Goal: Information Seeking & Learning: Learn about a topic

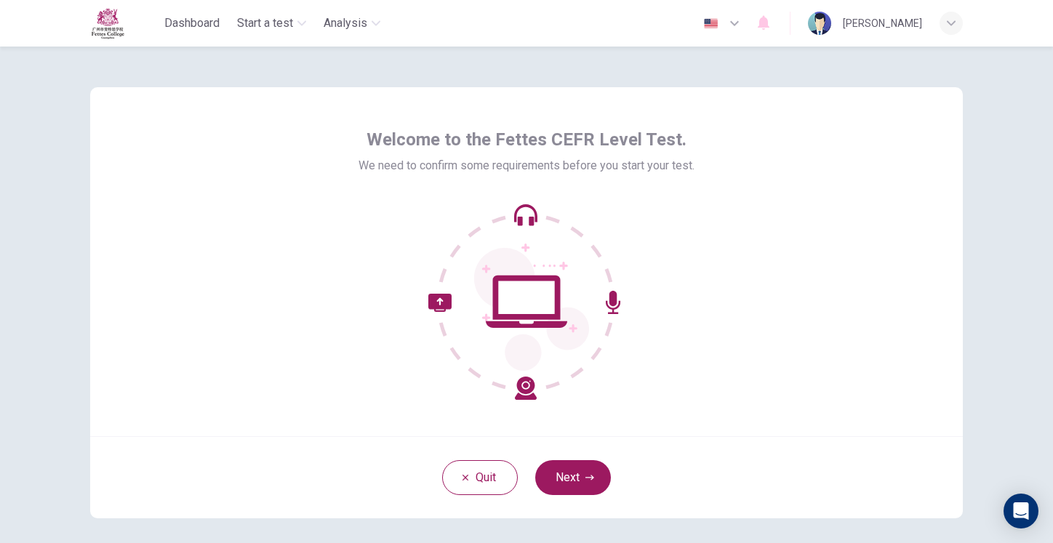
click at [544, 284] on icon at bounding box center [526, 302] width 196 height 196
click at [574, 463] on button "Next" at bounding box center [573, 477] width 76 height 35
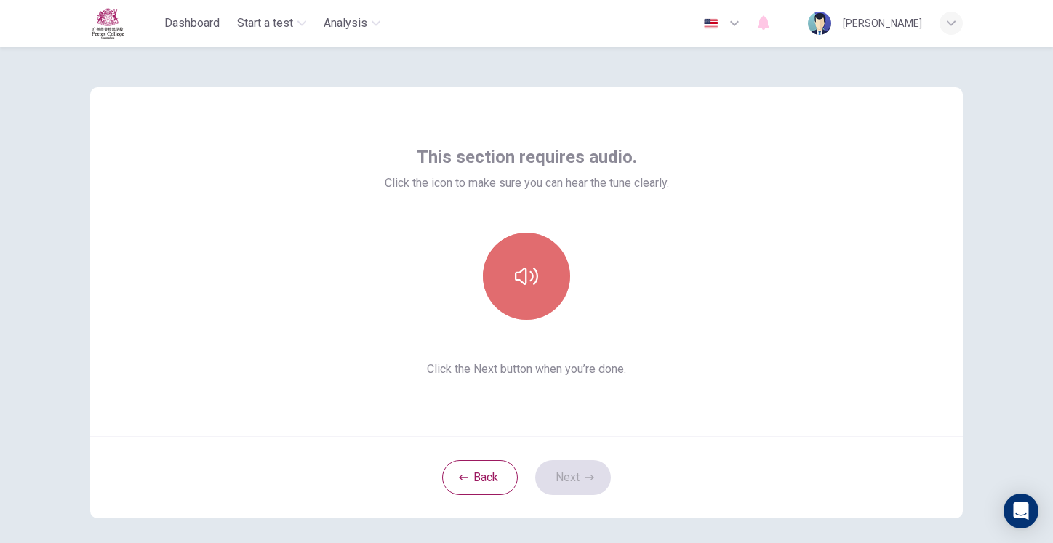
click at [532, 280] on icon "button" at bounding box center [526, 276] width 23 height 17
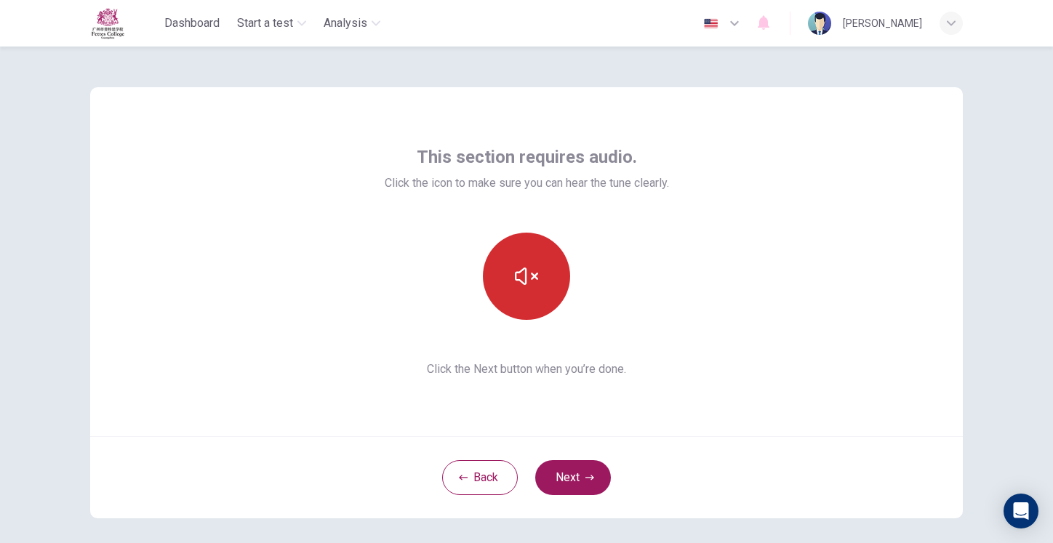
click at [617, 268] on div at bounding box center [527, 276] width 284 height 87
click at [524, 265] on icon "button" at bounding box center [526, 276] width 23 height 23
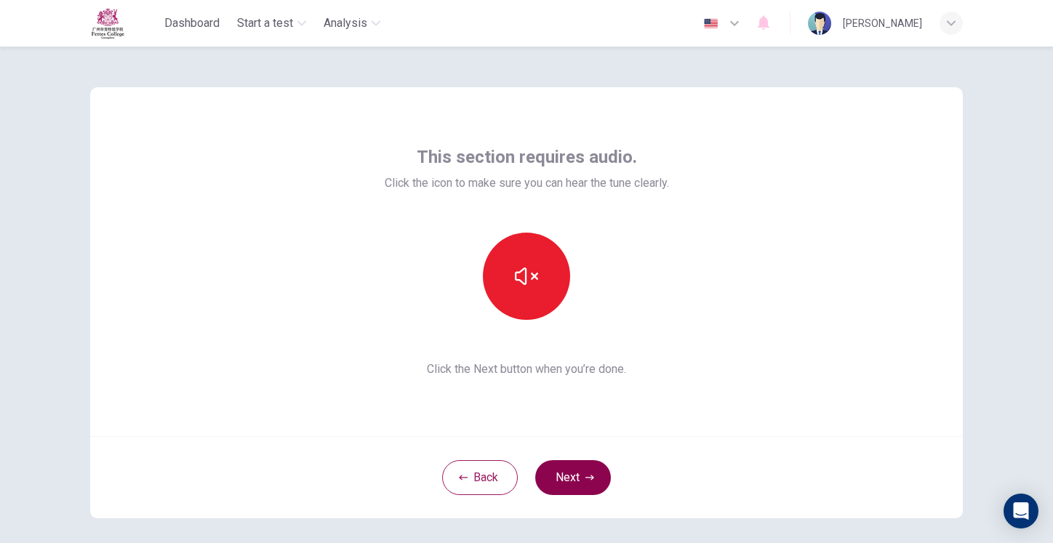
click at [556, 462] on button "Next" at bounding box center [573, 477] width 76 height 35
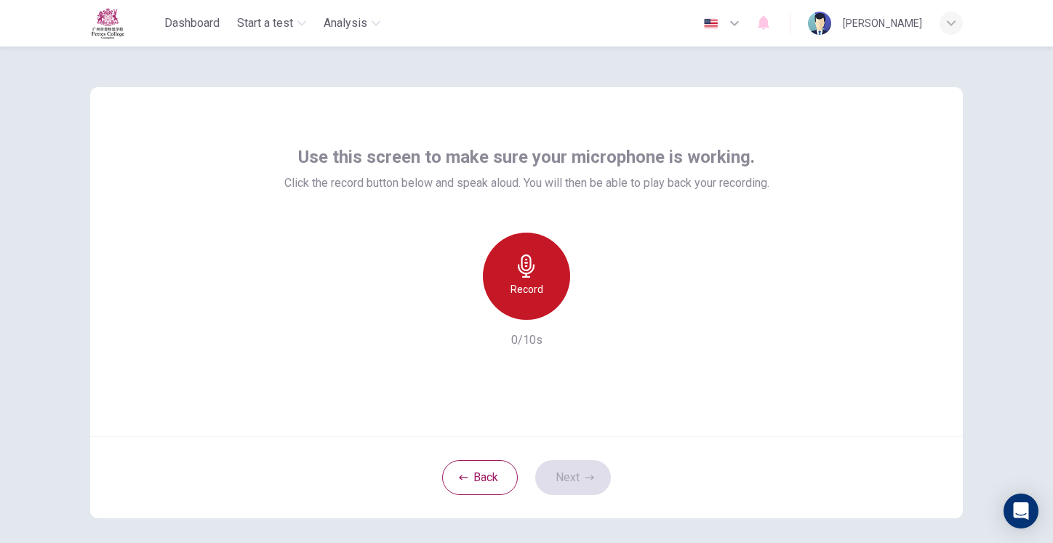
click at [540, 258] on div "Record" at bounding box center [526, 276] width 87 height 87
click at [533, 263] on icon "button" at bounding box center [526, 266] width 23 height 23
click at [533, 262] on icon "button" at bounding box center [526, 266] width 23 height 23
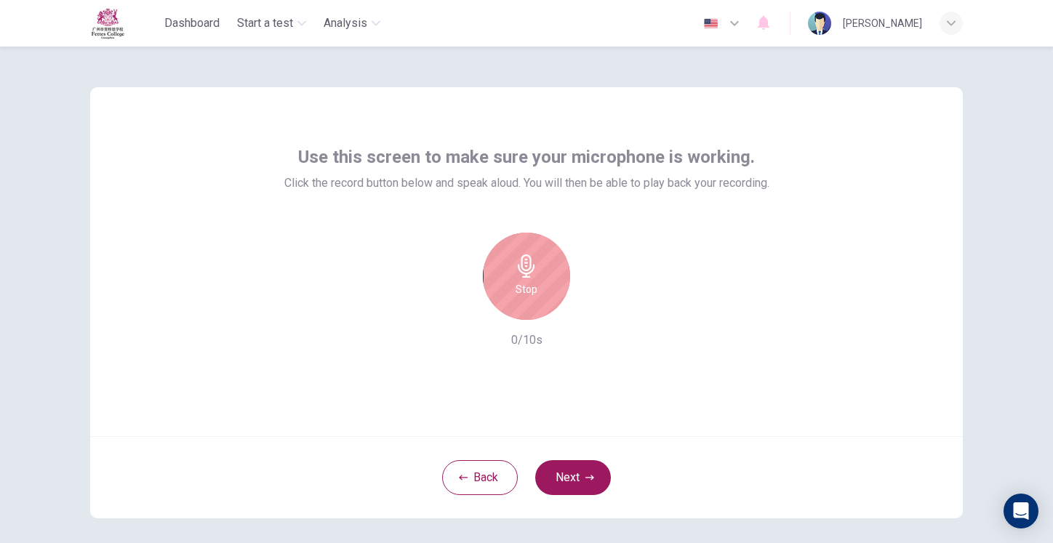
click at [533, 262] on icon "button" at bounding box center [526, 266] width 23 height 23
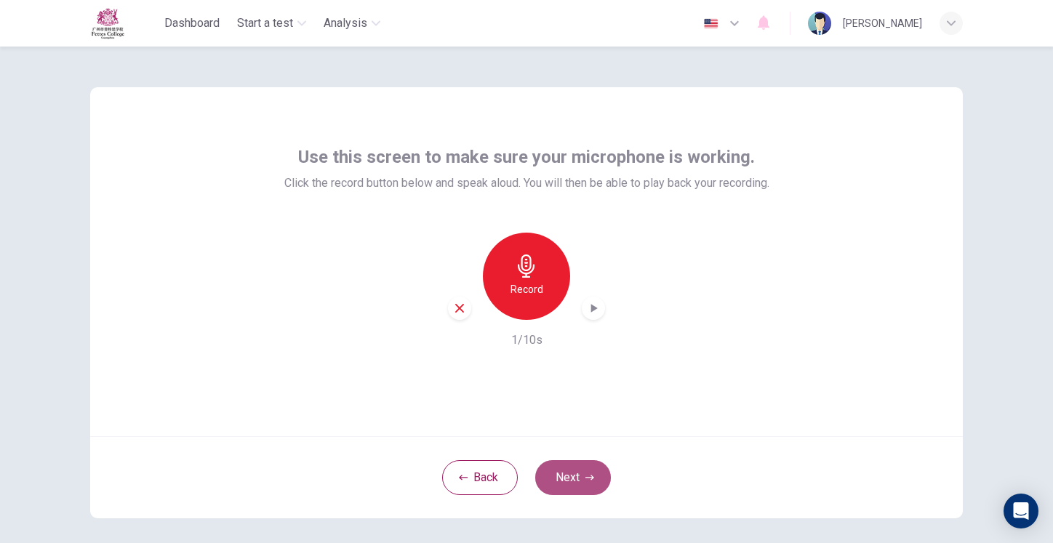
click at [568, 472] on button "Next" at bounding box center [573, 477] width 76 height 35
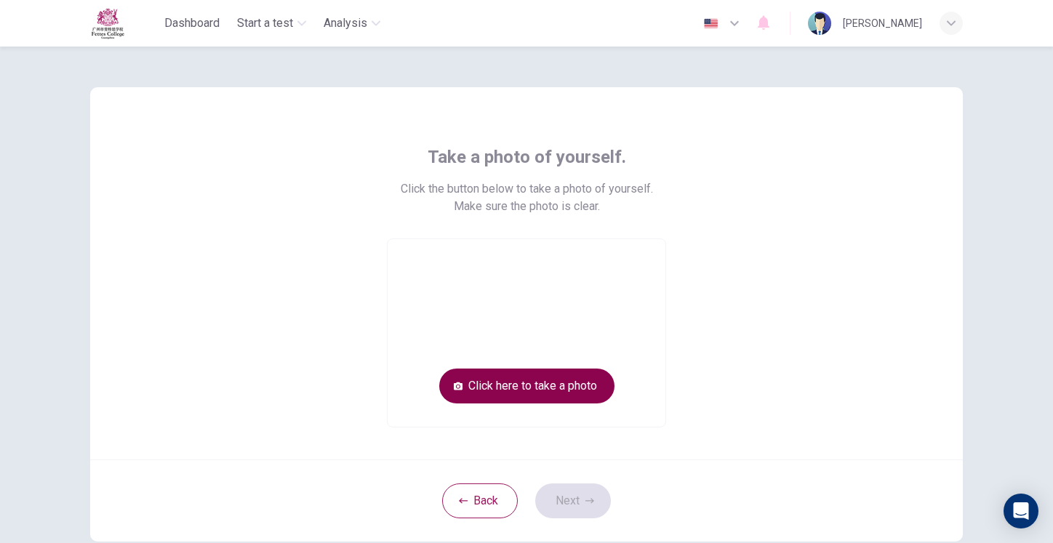
click at [559, 370] on button "Click here to take a photo" at bounding box center [526, 386] width 175 height 35
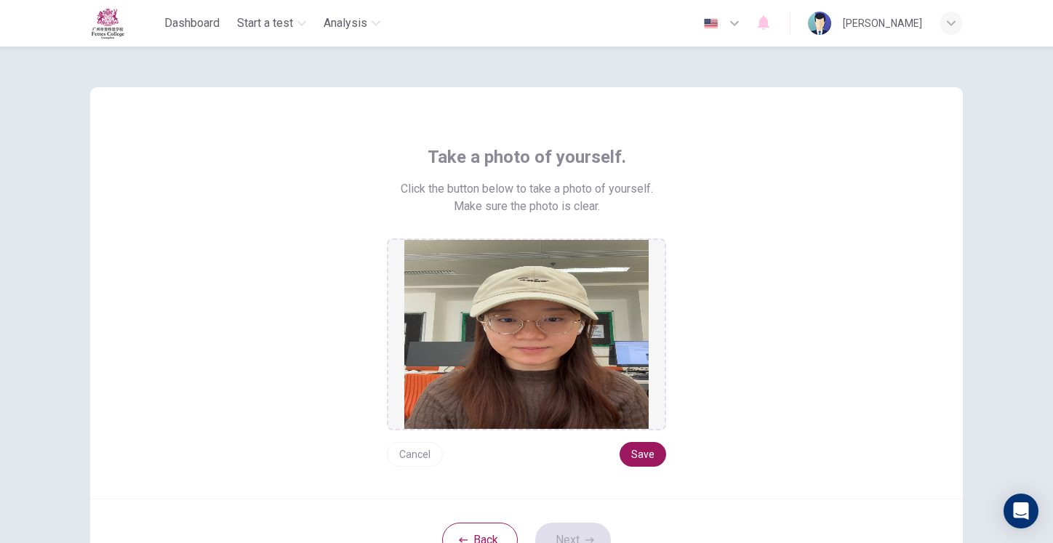
click at [424, 452] on button "Cancel" at bounding box center [415, 454] width 56 height 25
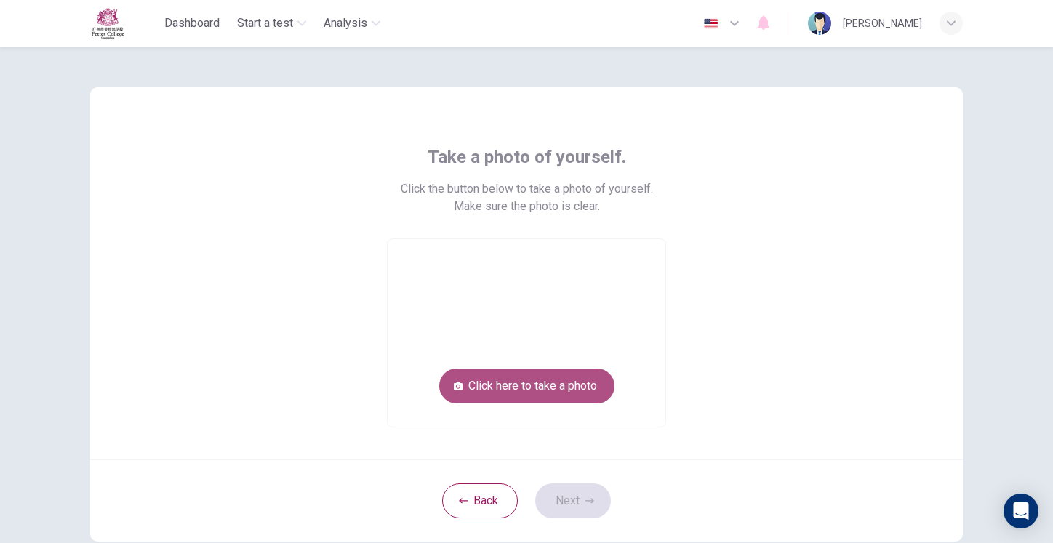
click at [537, 388] on button "Click here to take a photo" at bounding box center [526, 386] width 175 height 35
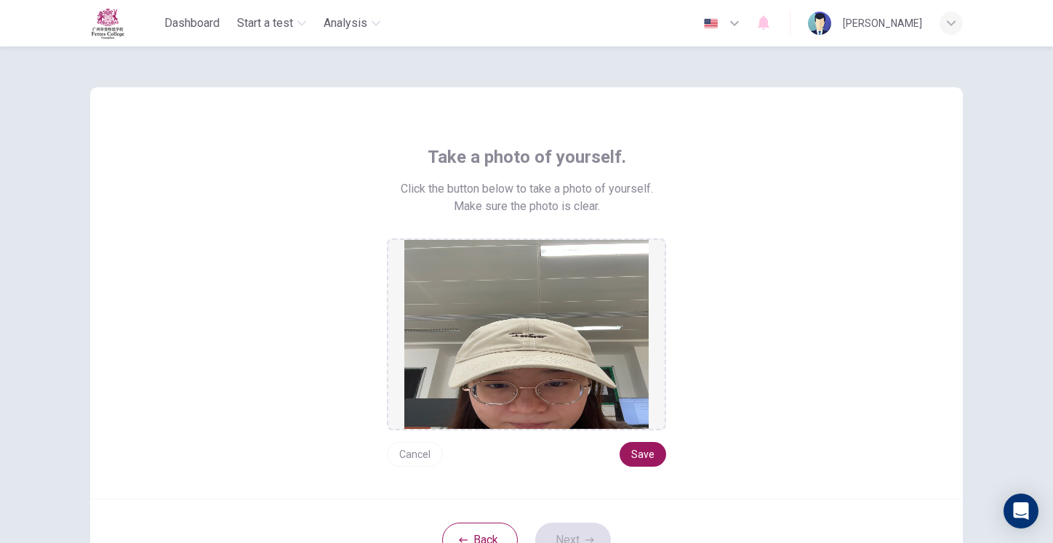
click at [421, 449] on button "Cancel" at bounding box center [415, 454] width 56 height 25
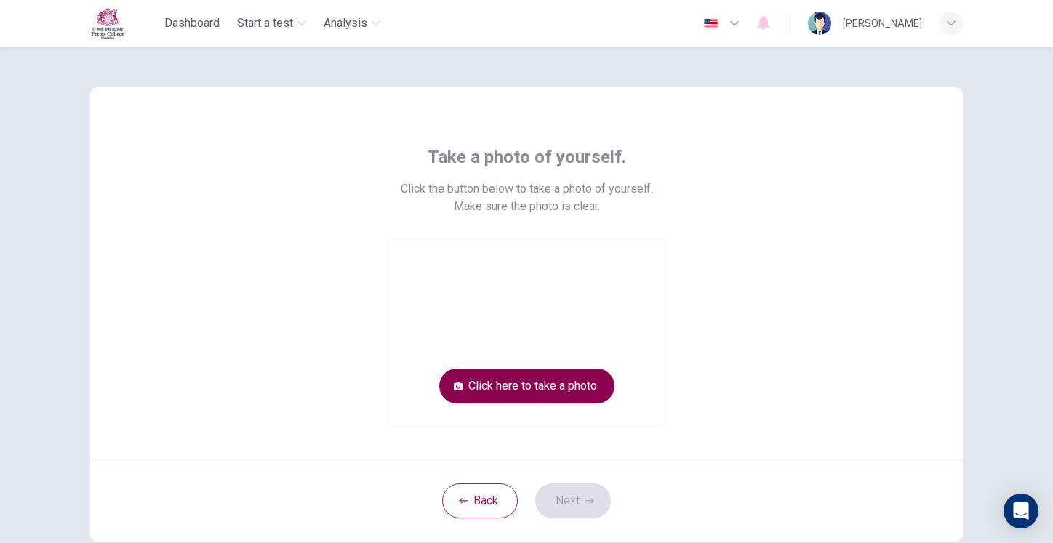
click at [516, 383] on button "Click here to take a photo" at bounding box center [526, 386] width 175 height 35
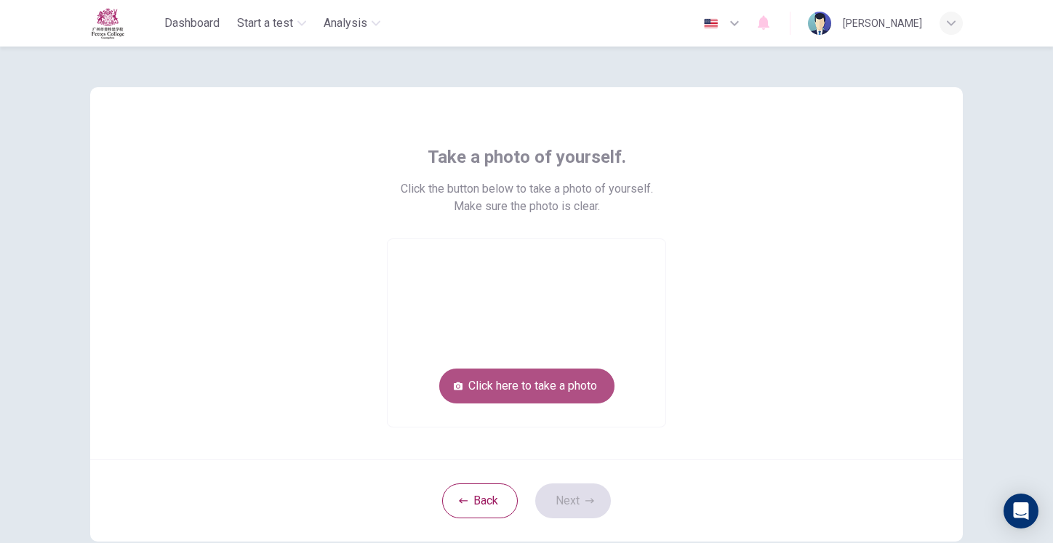
click at [558, 381] on button "Click here to take a photo" at bounding box center [526, 386] width 175 height 35
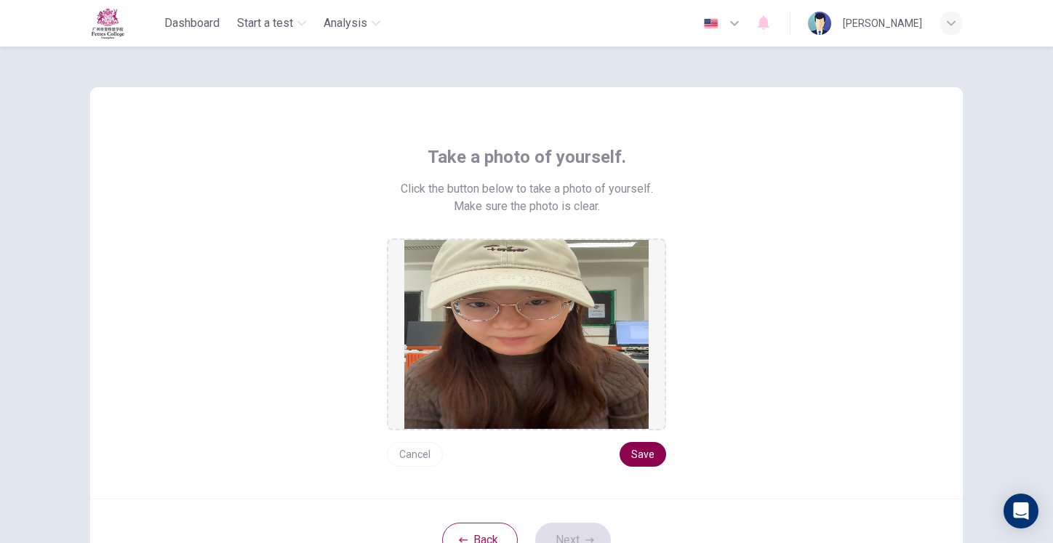
click at [654, 447] on button "Save" at bounding box center [643, 454] width 47 height 25
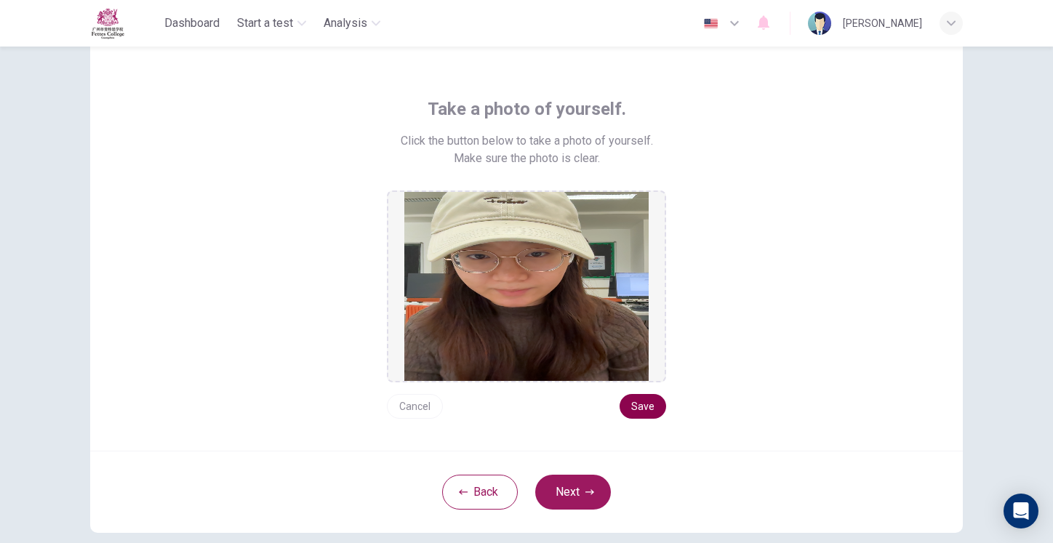
scroll to position [63, 0]
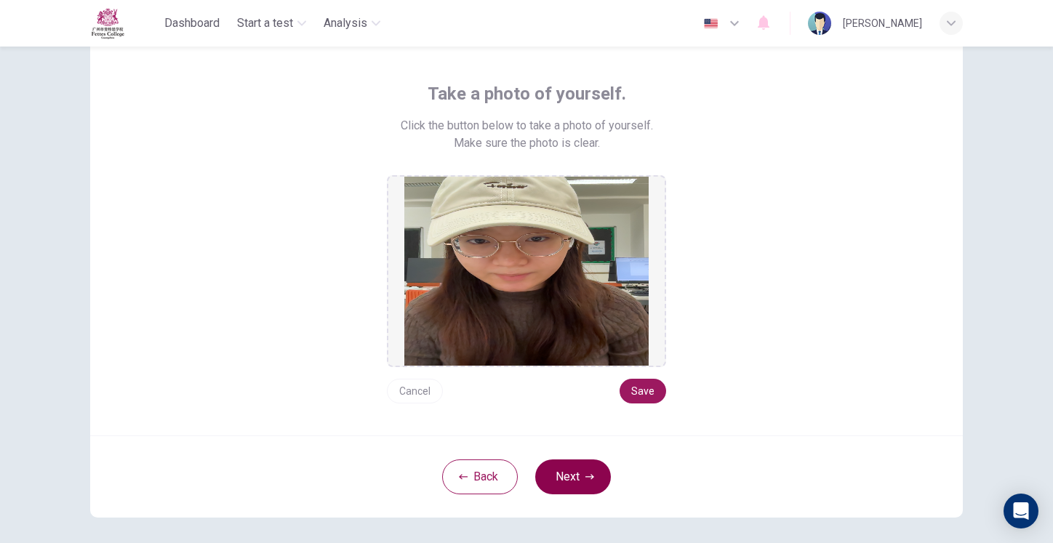
click at [593, 468] on button "Next" at bounding box center [573, 477] width 76 height 35
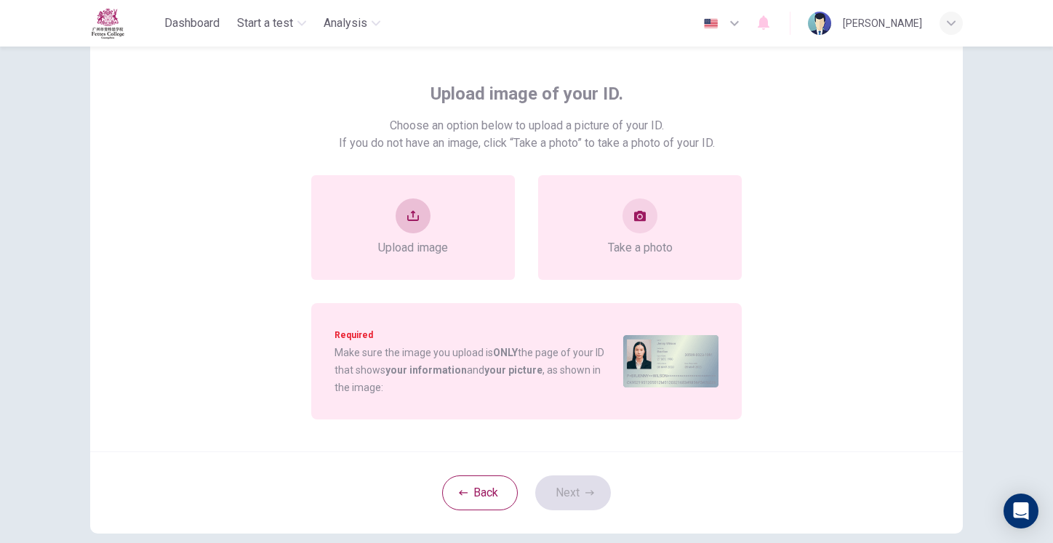
click at [496, 230] on div "Upload image" at bounding box center [413, 227] width 204 height 105
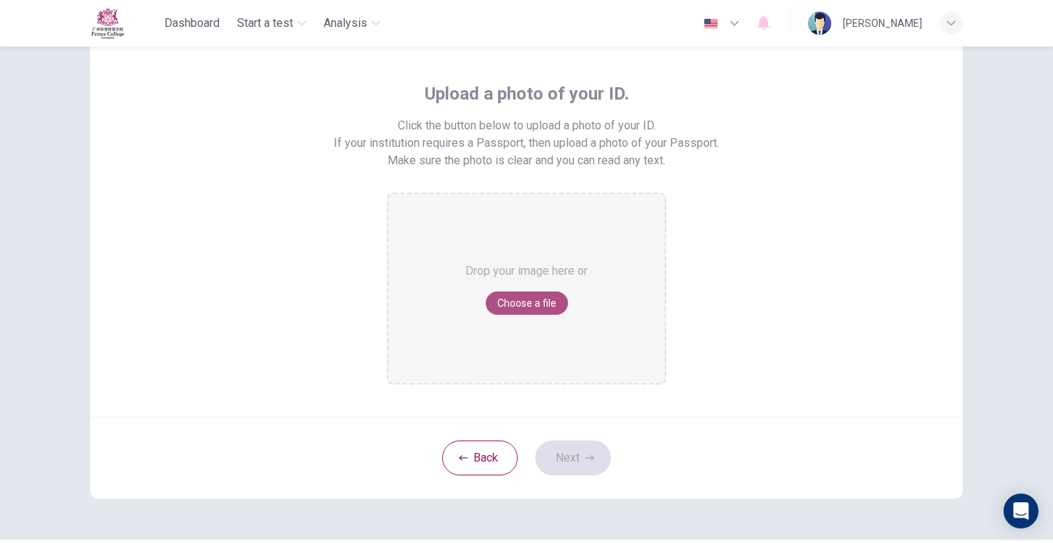
click at [527, 308] on button "Choose a file" at bounding box center [527, 303] width 82 height 23
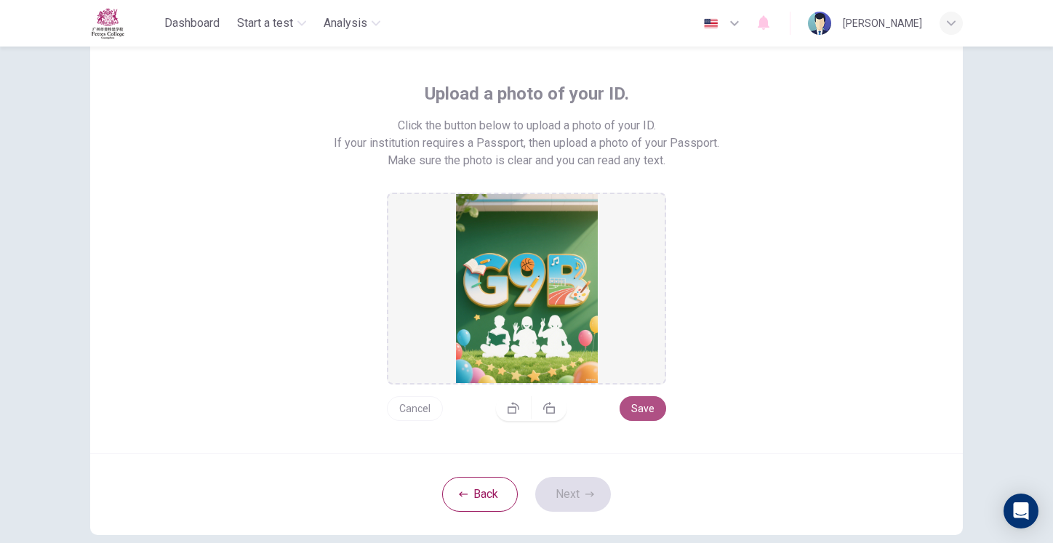
click at [655, 415] on button "Save" at bounding box center [643, 408] width 47 height 25
click at [583, 476] on div "Back Next" at bounding box center [526, 494] width 873 height 82
click at [576, 498] on button "Next" at bounding box center [573, 494] width 76 height 35
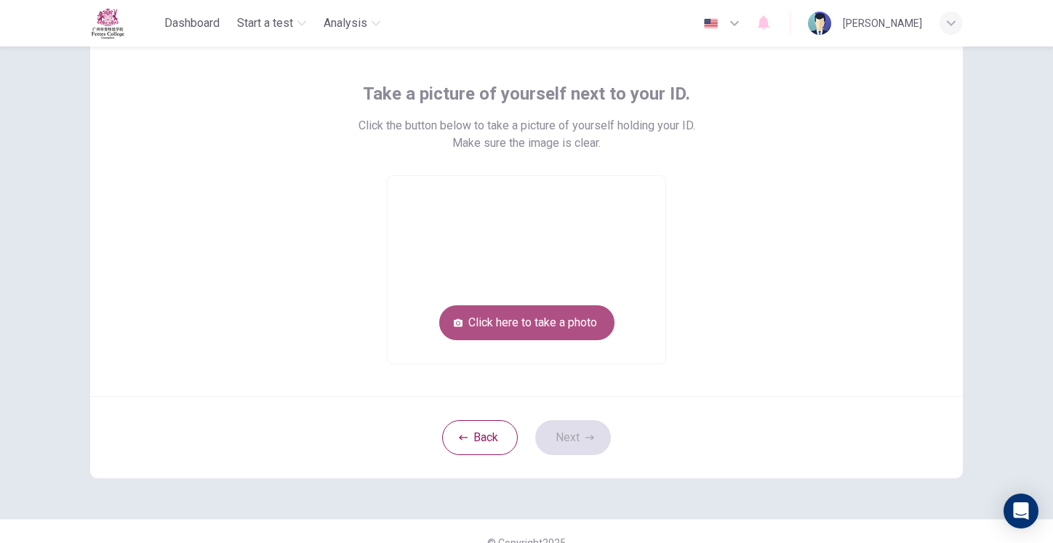
click at [551, 328] on button "Click here to take a photo" at bounding box center [526, 323] width 175 height 35
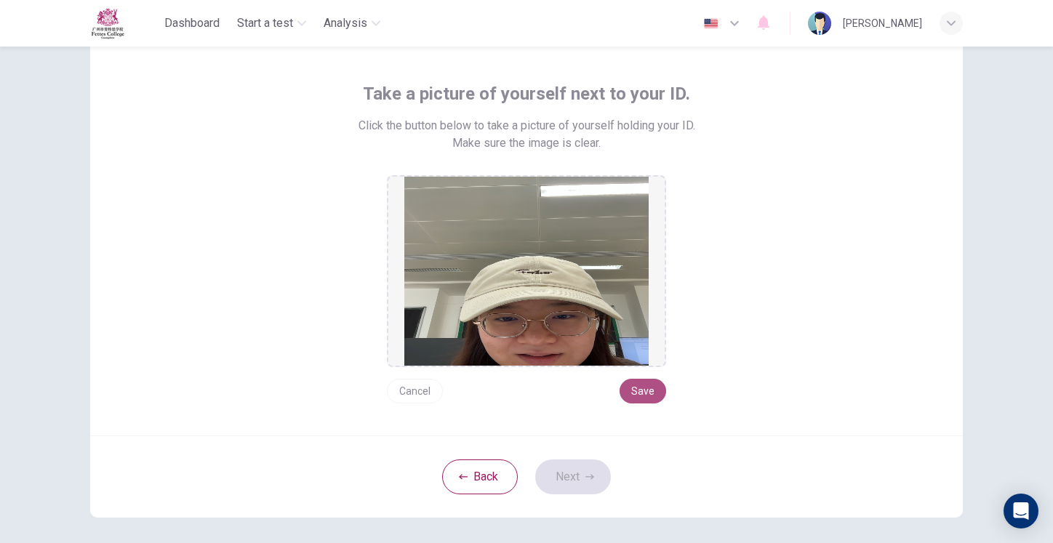
click at [646, 397] on button "Save" at bounding box center [643, 391] width 47 height 25
click at [428, 387] on button "Cancel" at bounding box center [415, 391] width 56 height 25
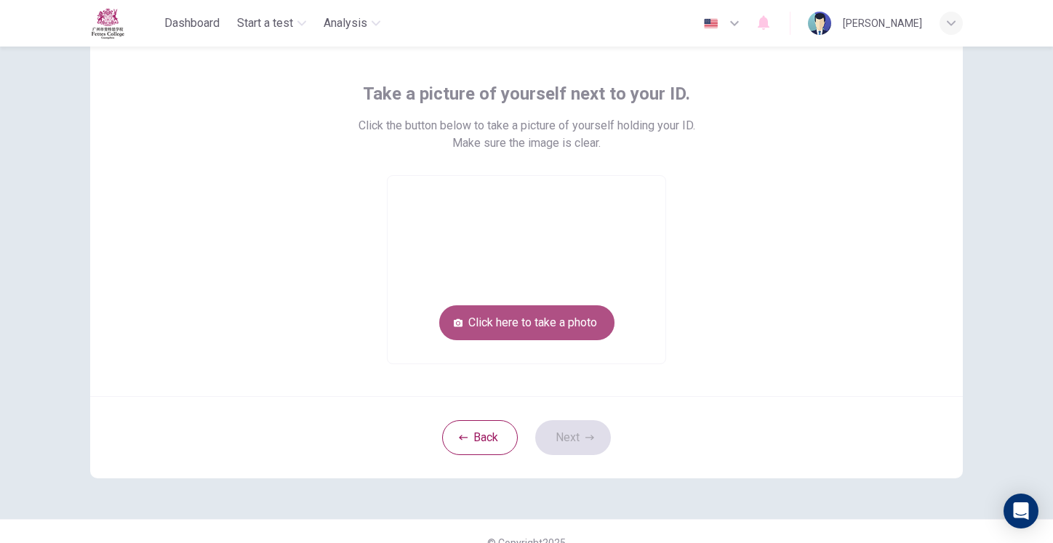
click at [565, 321] on button "Click here to take a photo" at bounding box center [526, 323] width 175 height 35
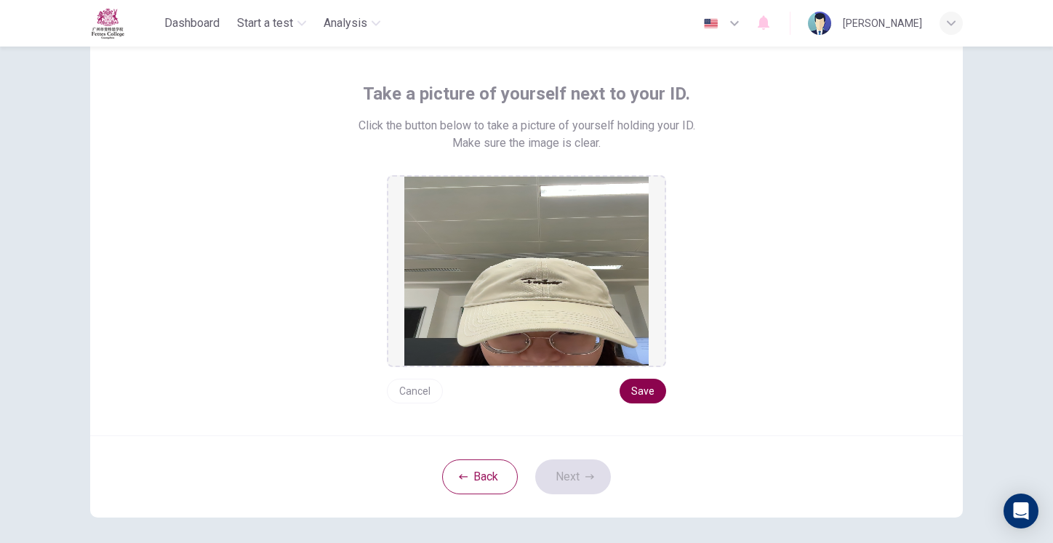
click at [641, 386] on button "Save" at bounding box center [643, 391] width 47 height 25
click at [564, 476] on button "Next" at bounding box center [573, 477] width 76 height 35
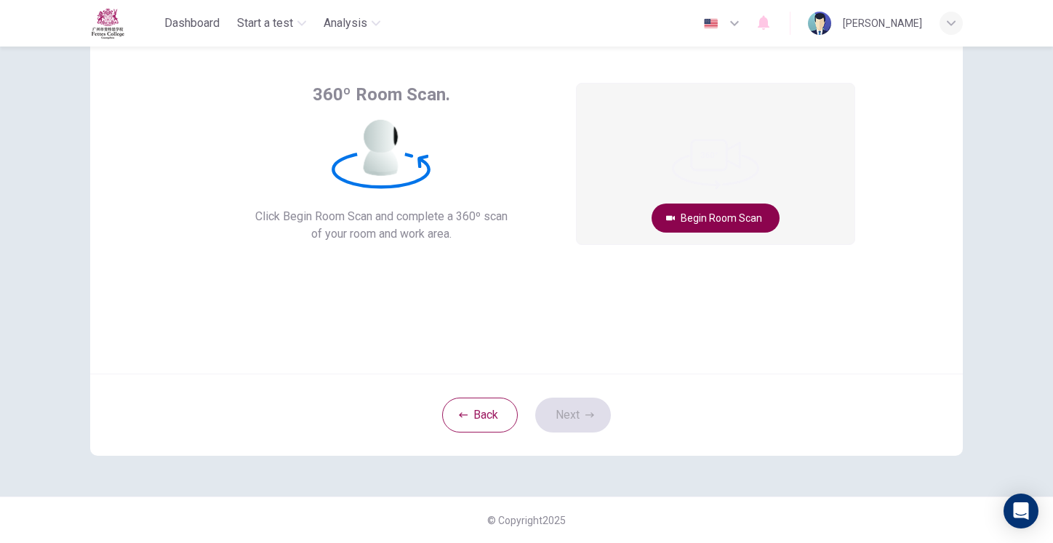
click at [718, 218] on button "Begin Room Scan" at bounding box center [716, 218] width 128 height 29
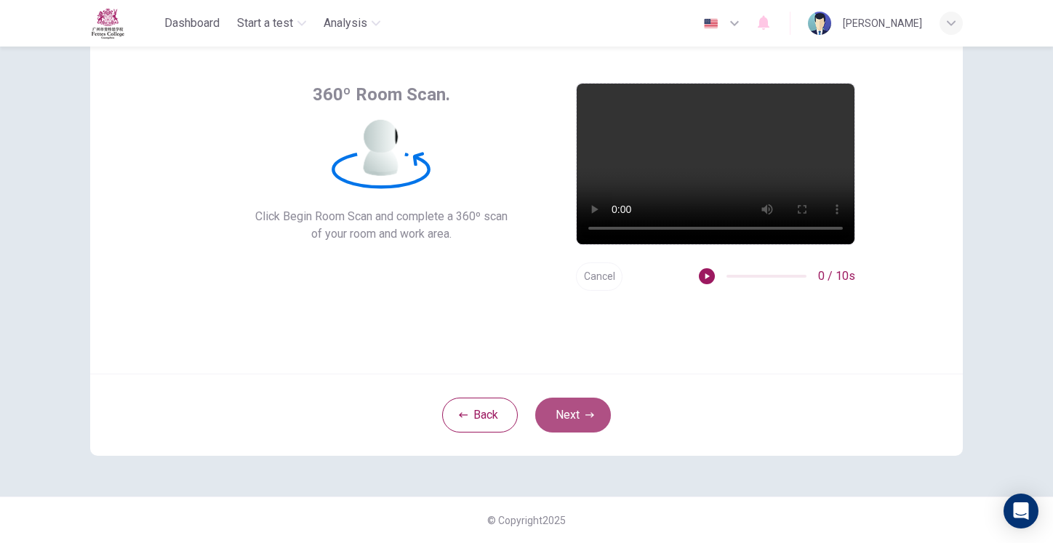
click at [570, 410] on button "Next" at bounding box center [573, 415] width 76 height 35
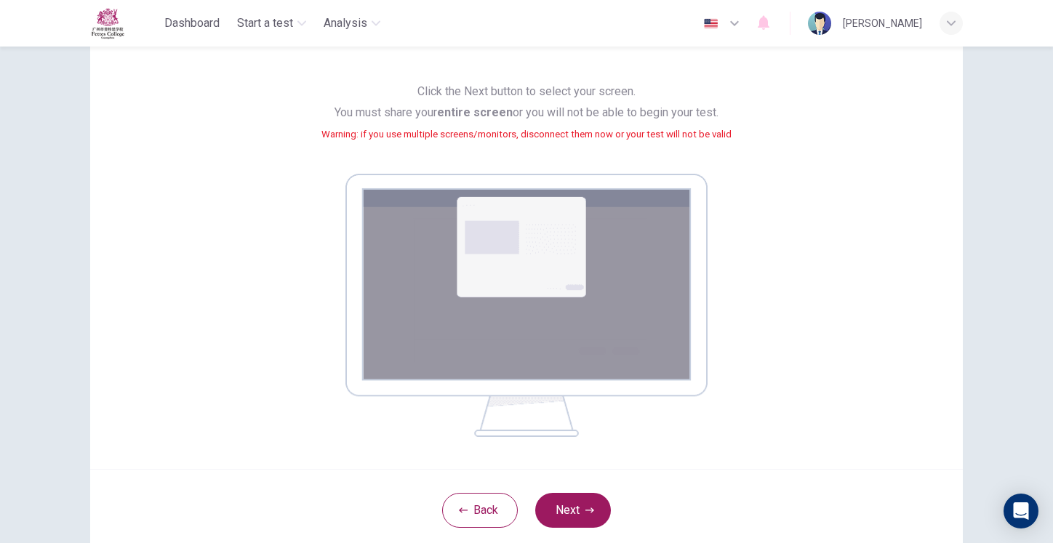
scroll to position [137, 0]
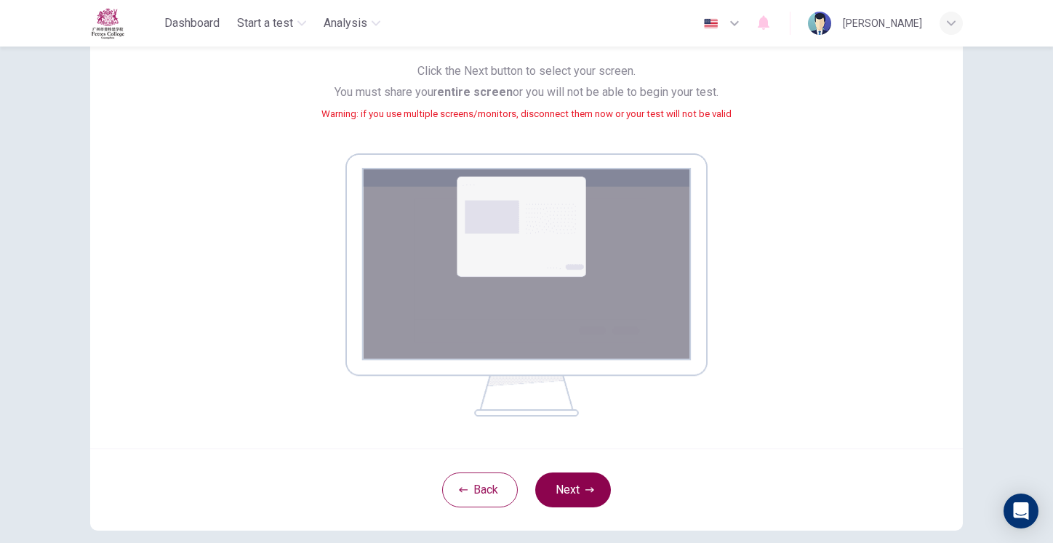
click at [559, 473] on button "Next" at bounding box center [573, 490] width 76 height 35
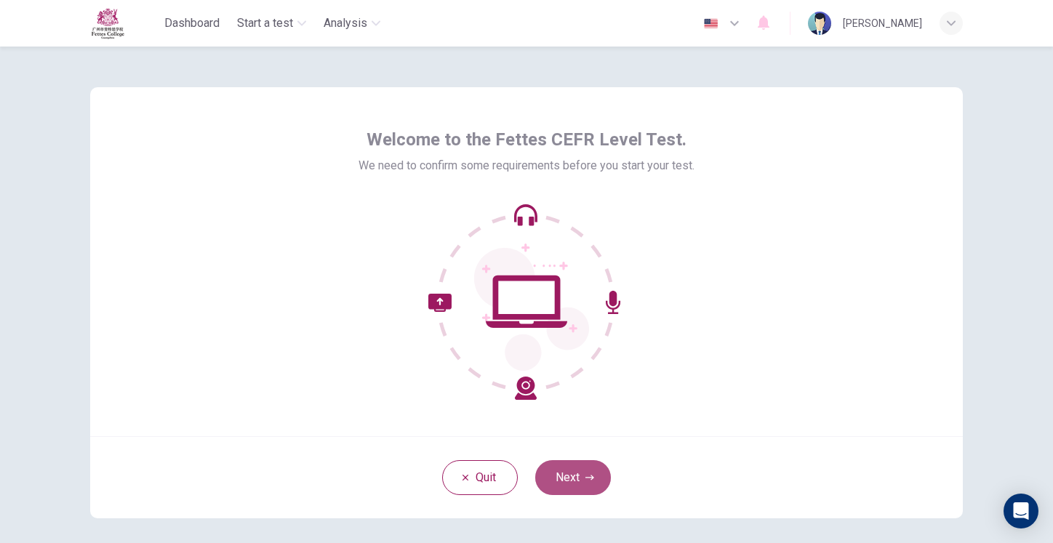
click at [589, 476] on icon "button" at bounding box center [590, 478] width 9 height 9
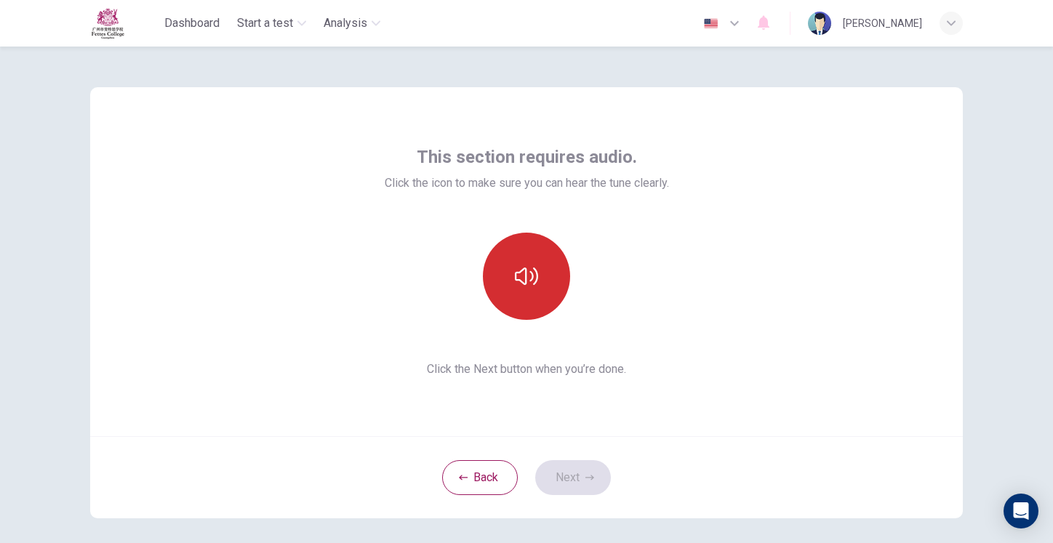
click at [539, 311] on button "button" at bounding box center [526, 276] width 87 height 87
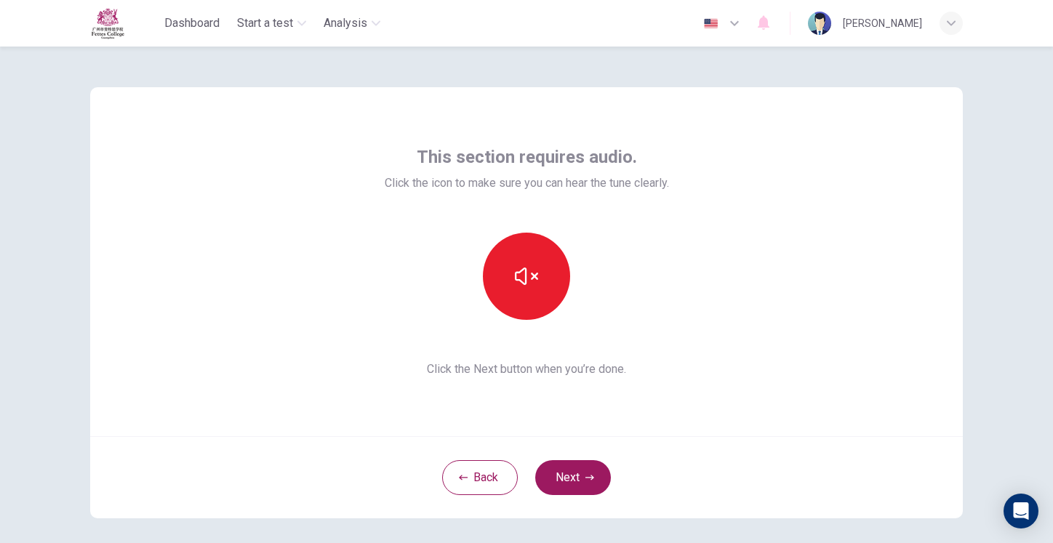
click at [561, 505] on div "Back Next" at bounding box center [526, 477] width 873 height 82
click at [565, 488] on button "Next" at bounding box center [573, 477] width 76 height 35
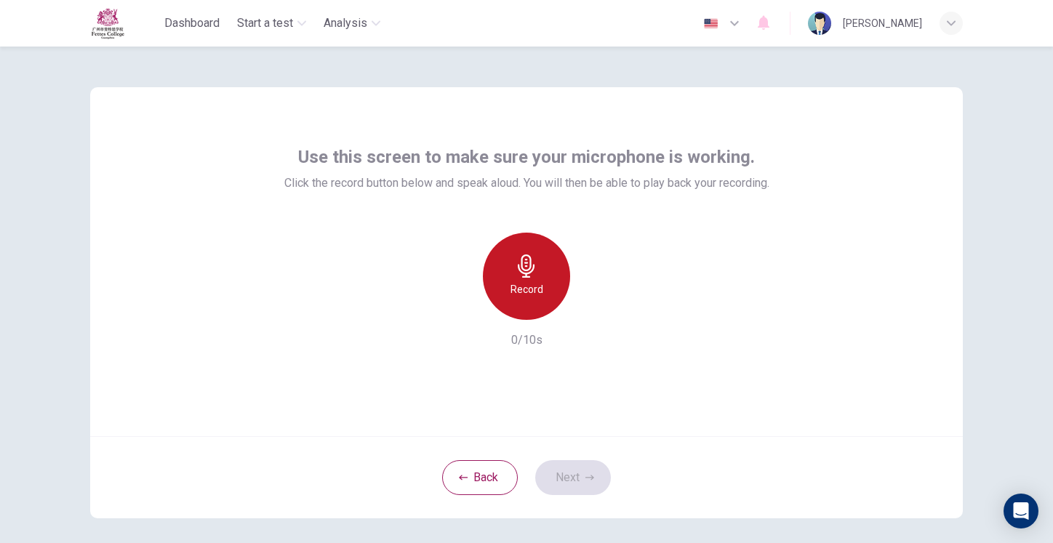
click at [553, 292] on div "Record" at bounding box center [526, 276] width 87 height 87
click at [523, 287] on h6 "Stop" at bounding box center [527, 289] width 22 height 17
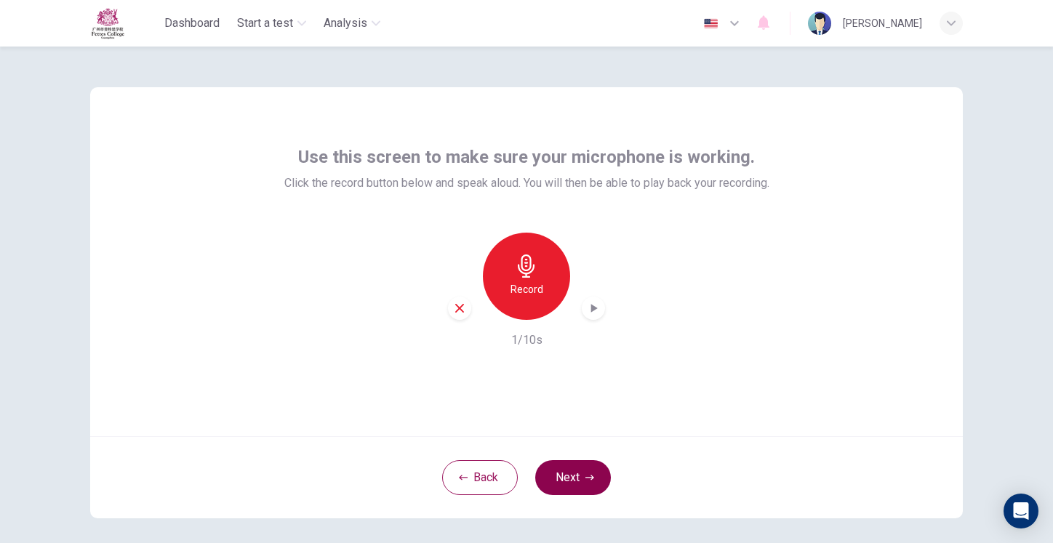
click at [587, 485] on button "Next" at bounding box center [573, 477] width 76 height 35
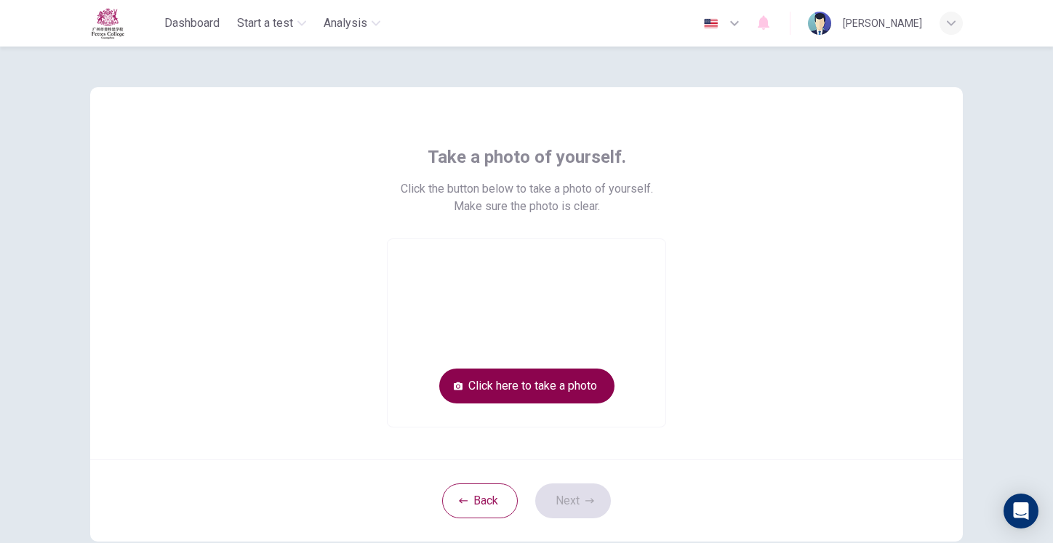
click at [531, 380] on button "Click here to take a photo" at bounding box center [526, 386] width 175 height 35
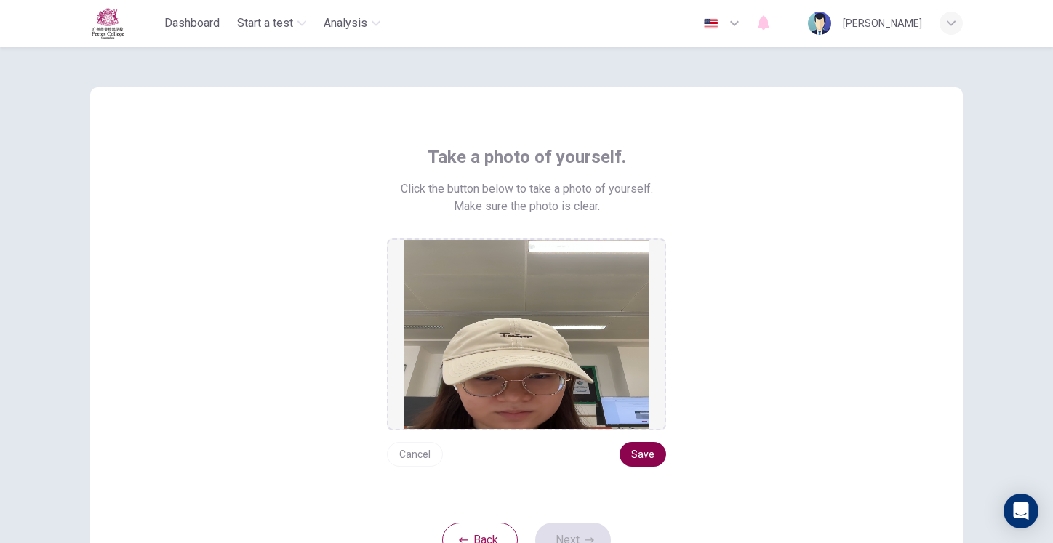
click at [648, 455] on button "Save" at bounding box center [643, 454] width 47 height 25
click at [579, 540] on button "Next" at bounding box center [573, 540] width 76 height 35
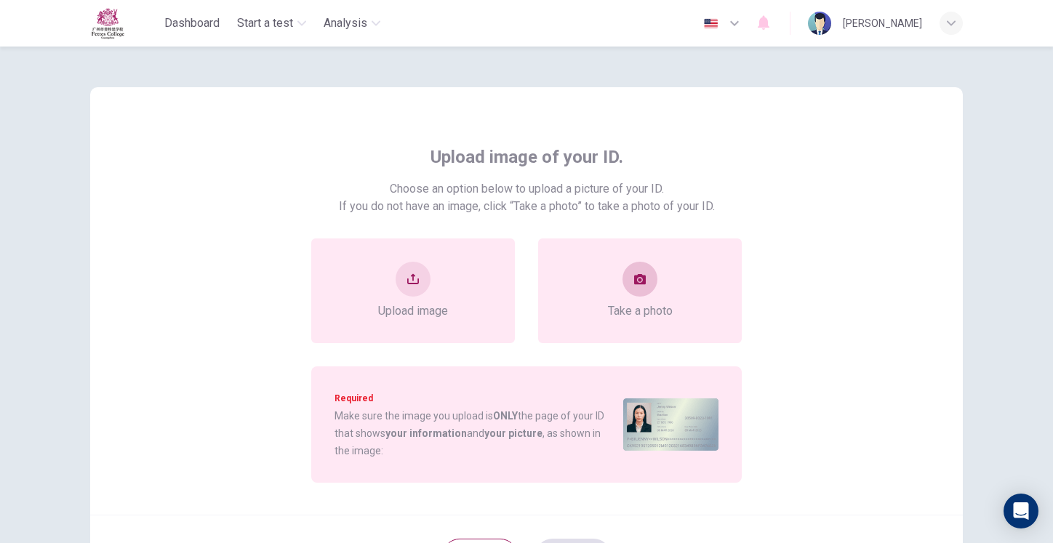
click at [620, 284] on div "Take a photo" at bounding box center [640, 291] width 65 height 58
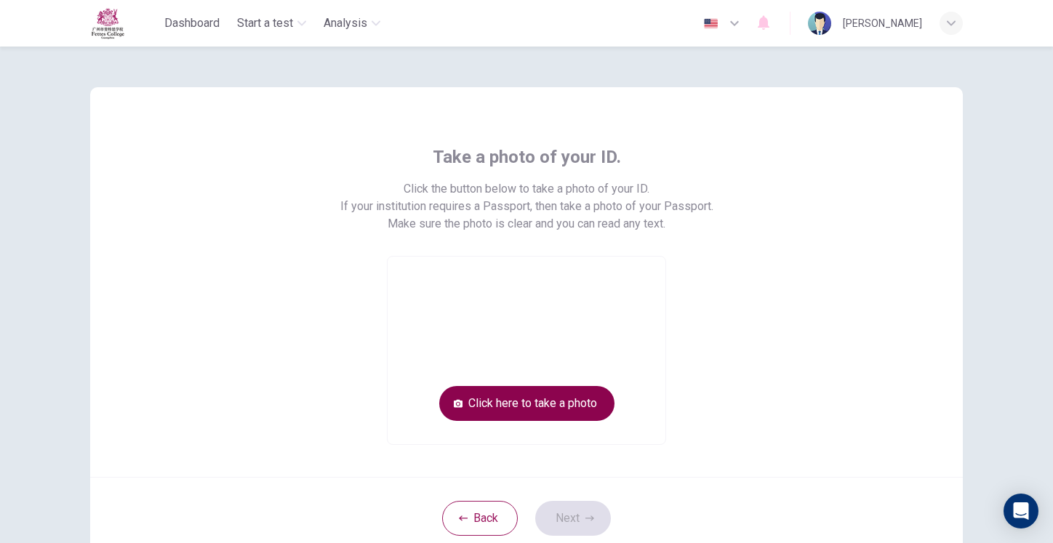
click at [566, 394] on button "Click here to take a photo" at bounding box center [526, 403] width 175 height 35
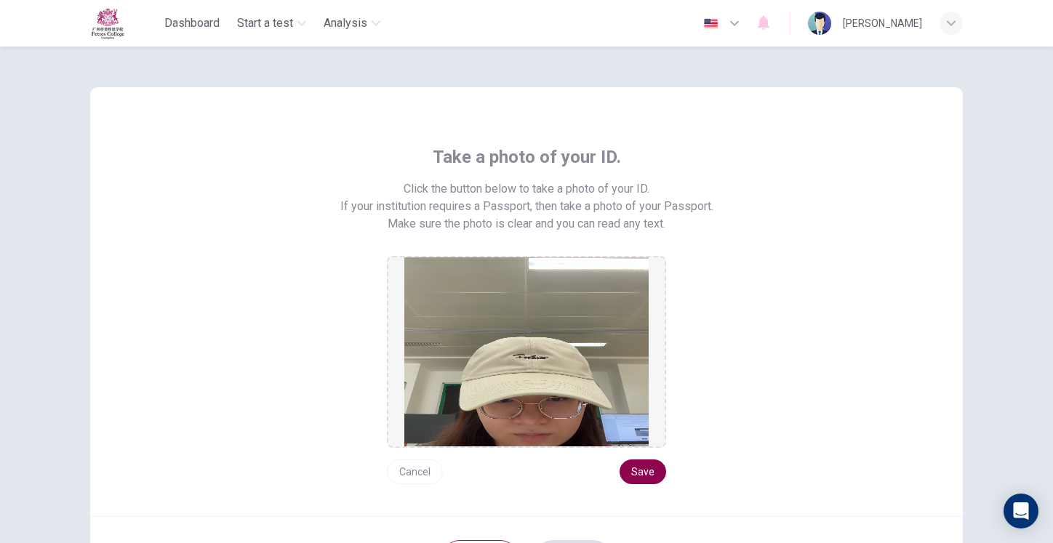
click at [650, 479] on button "Save" at bounding box center [643, 472] width 47 height 25
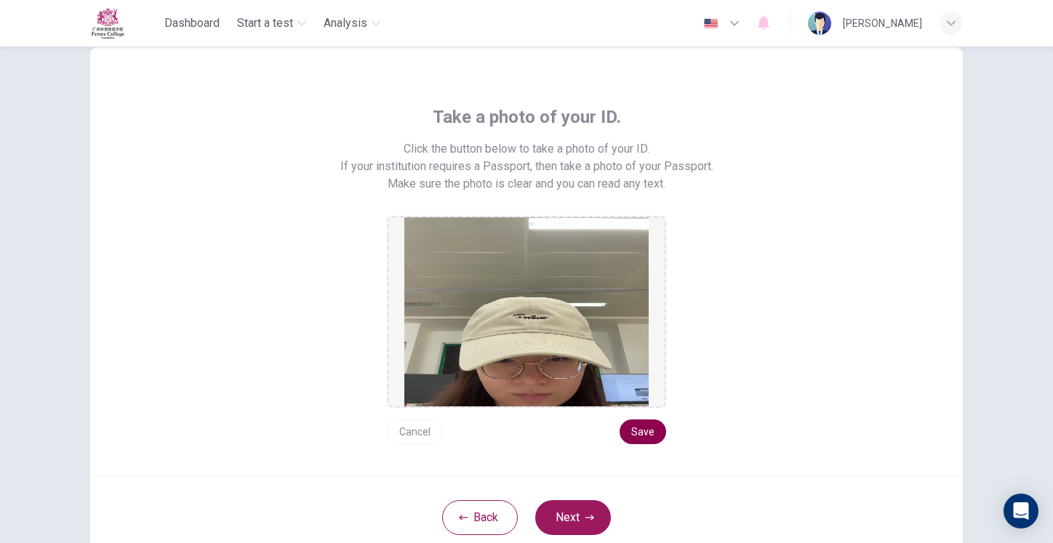
scroll to position [50, 0]
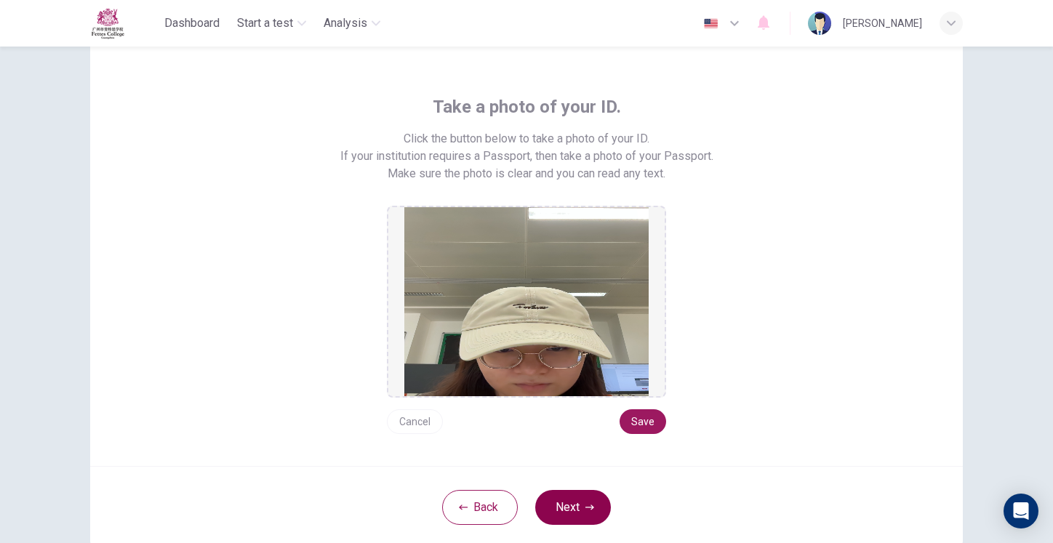
click at [570, 509] on button "Next" at bounding box center [573, 507] width 76 height 35
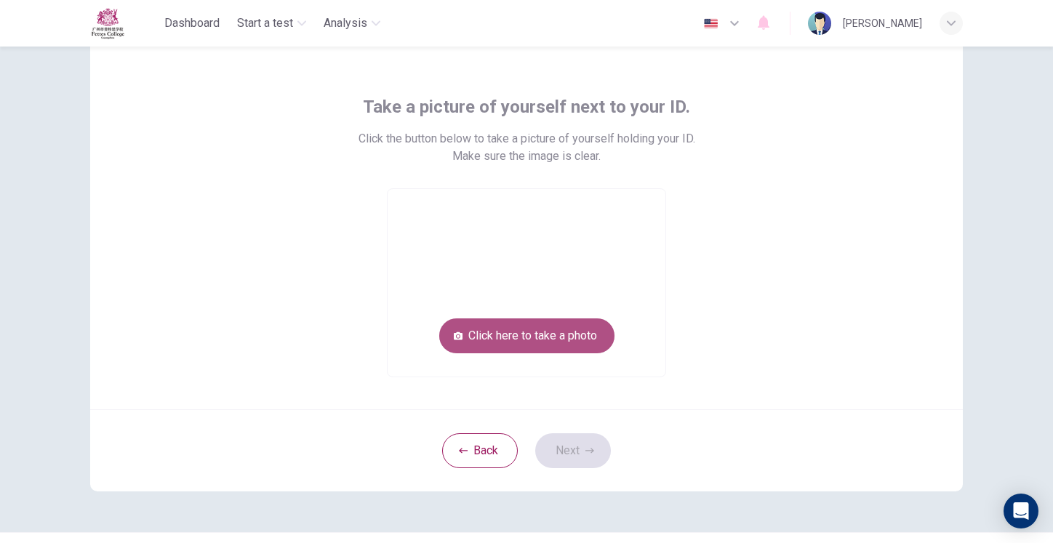
click at [542, 330] on button "Click here to take a photo" at bounding box center [526, 336] width 175 height 35
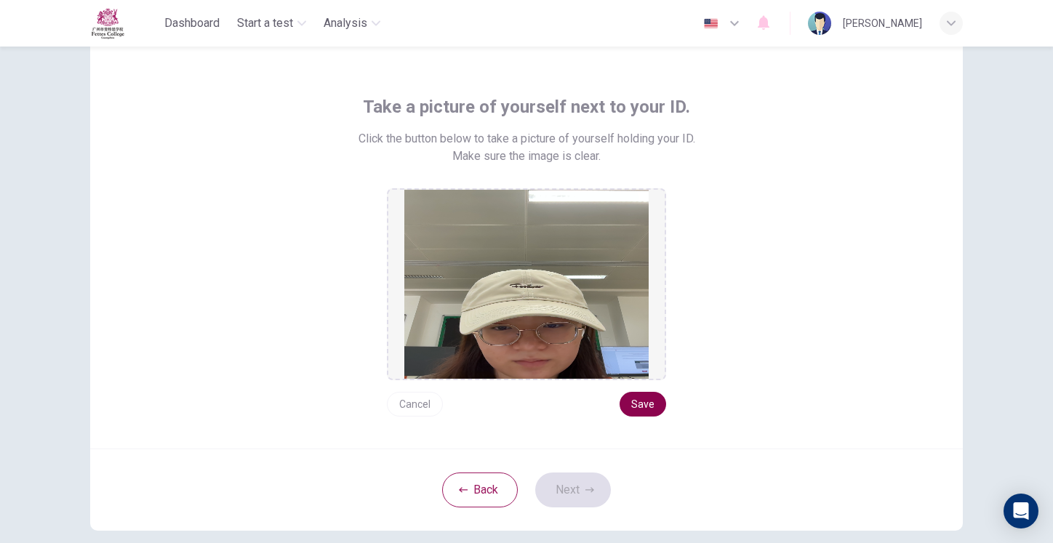
click at [652, 401] on button "Save" at bounding box center [643, 404] width 47 height 25
click at [581, 493] on button "Next" at bounding box center [573, 490] width 76 height 35
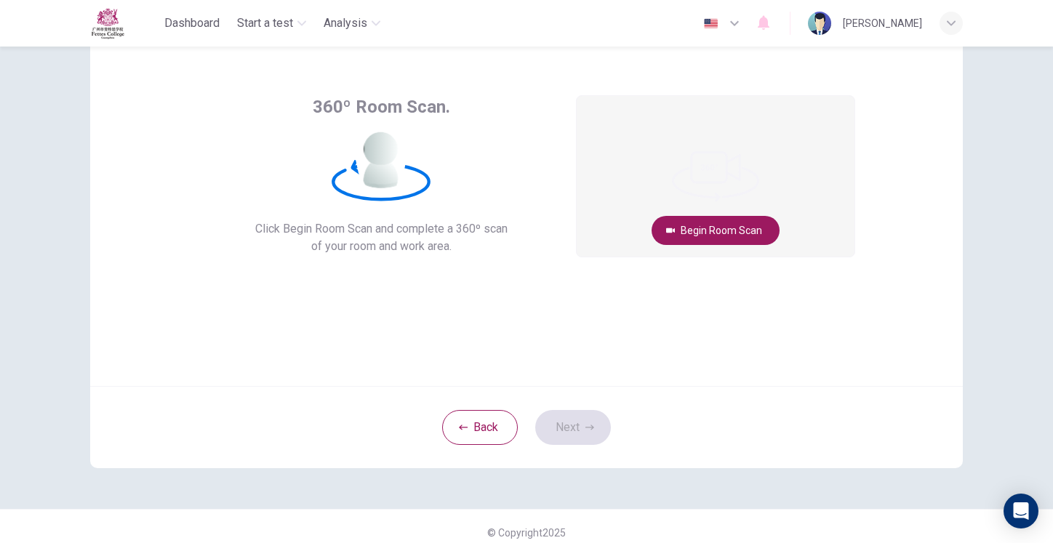
click at [687, 205] on video at bounding box center [716, 176] width 278 height 161
click at [694, 220] on button "Begin Room Scan" at bounding box center [716, 230] width 128 height 29
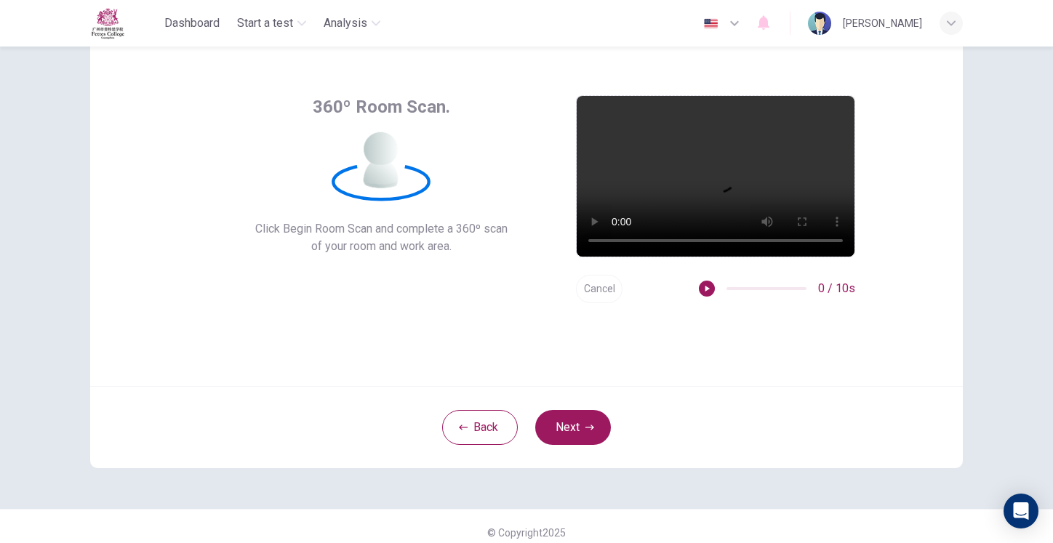
click at [579, 409] on div "Back Next" at bounding box center [526, 427] width 873 height 82
click at [579, 418] on button "Next" at bounding box center [573, 427] width 76 height 35
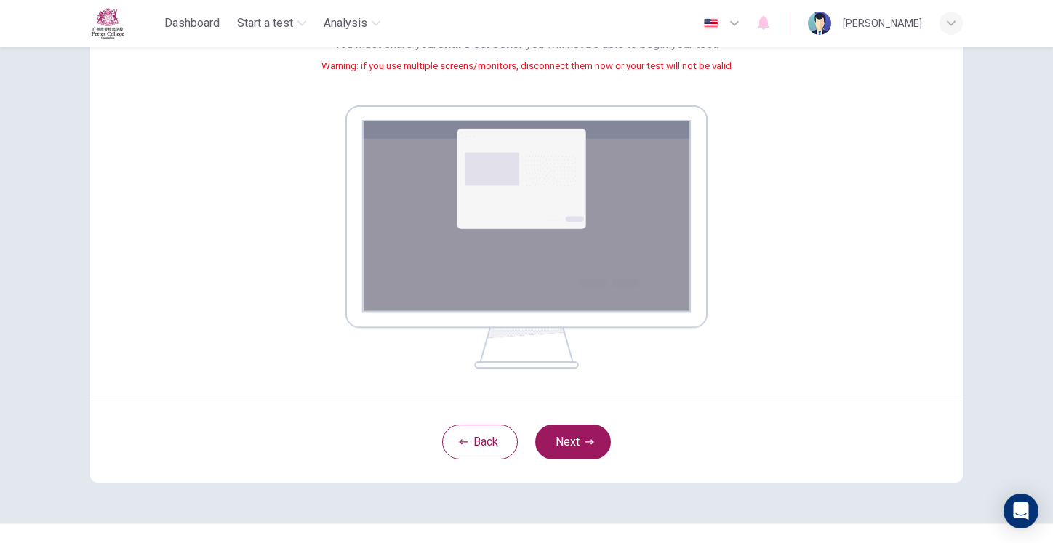
scroll to position [200, 0]
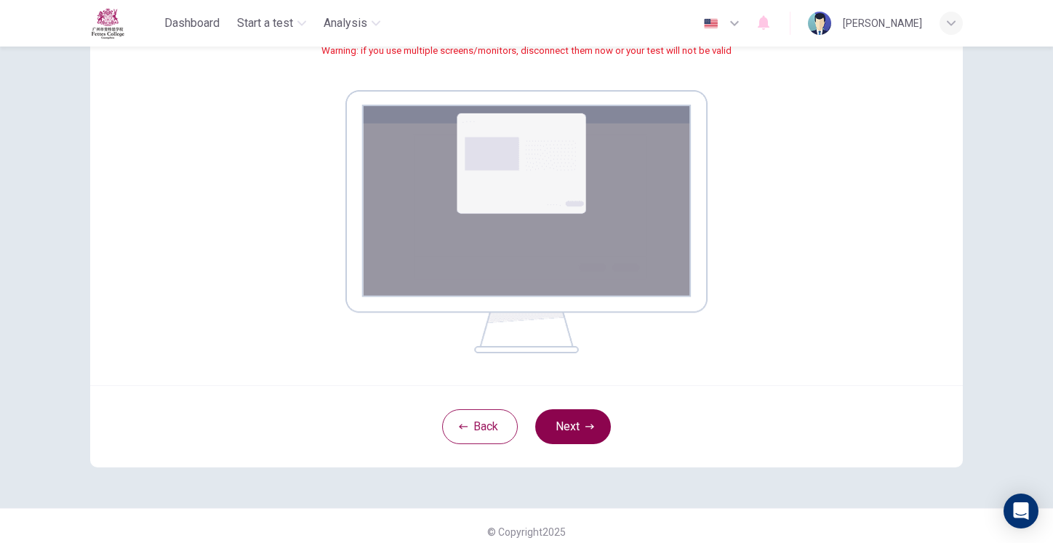
click at [567, 422] on button "Next" at bounding box center [573, 427] width 76 height 35
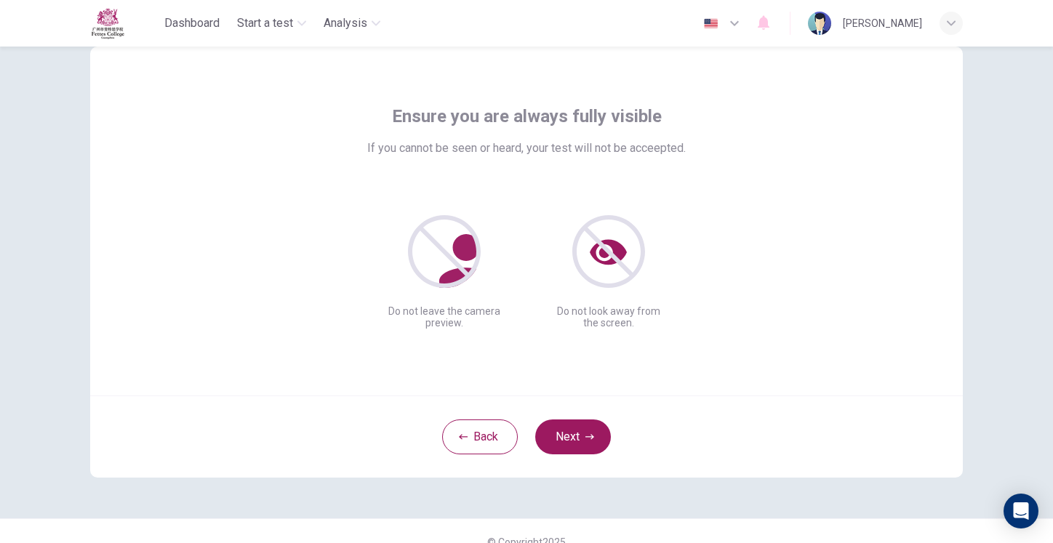
scroll to position [46, 0]
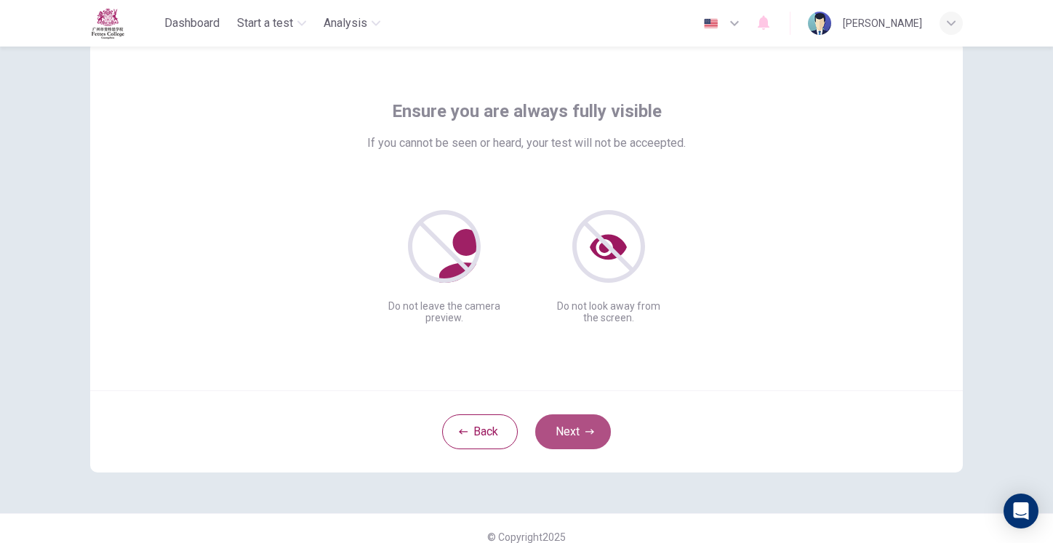
click at [597, 439] on button "Next" at bounding box center [573, 432] width 76 height 35
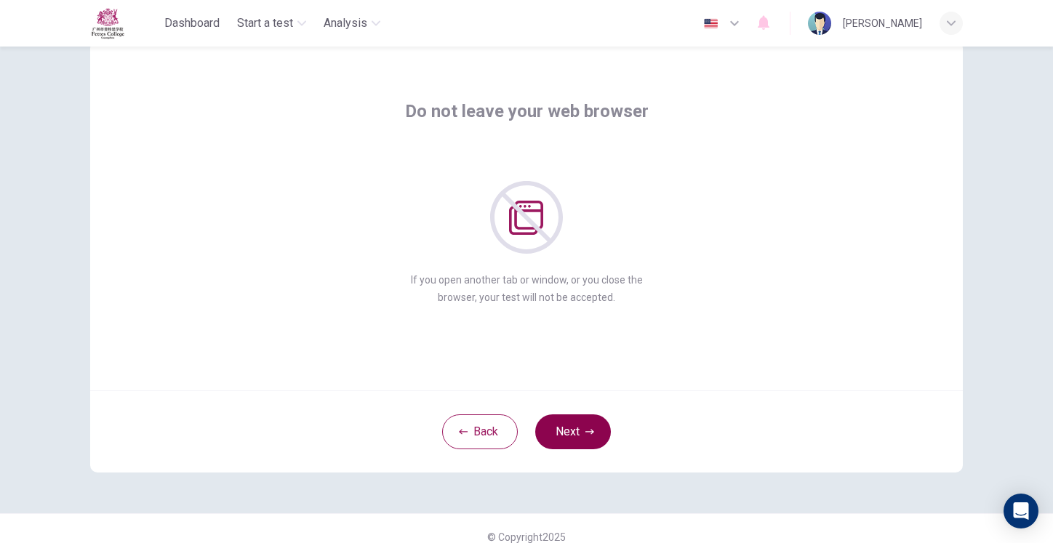
click at [596, 440] on button "Next" at bounding box center [573, 432] width 76 height 35
click at [597, 443] on button "Next" at bounding box center [573, 432] width 76 height 35
click at [599, 445] on button "Next" at bounding box center [573, 432] width 76 height 35
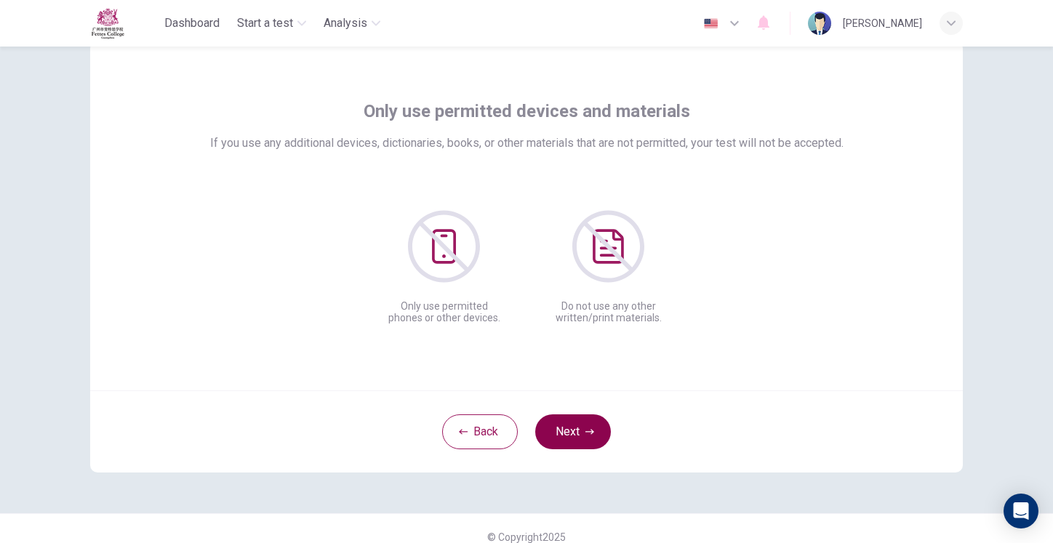
click at [599, 447] on button "Next" at bounding box center [573, 432] width 76 height 35
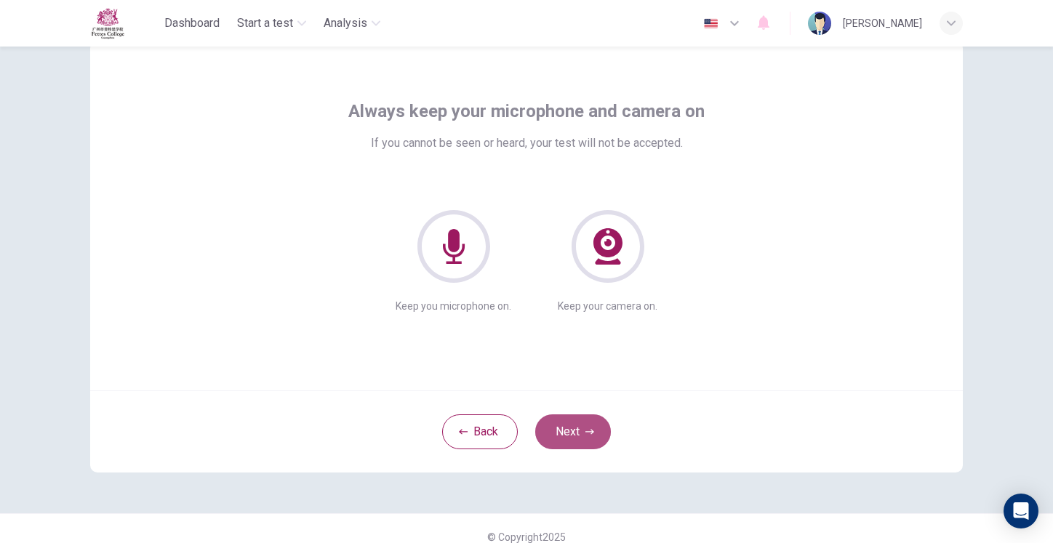
click at [600, 447] on button "Next" at bounding box center [573, 432] width 76 height 35
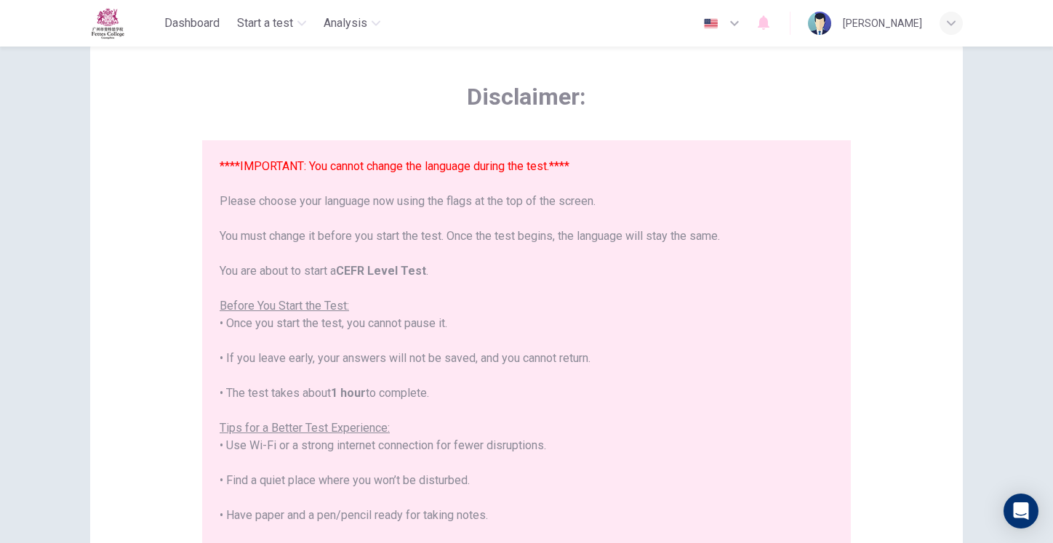
click at [599, 441] on div "****IMPORTANT: You cannot change the language during the test.**** Please choos…" at bounding box center [527, 420] width 614 height 524
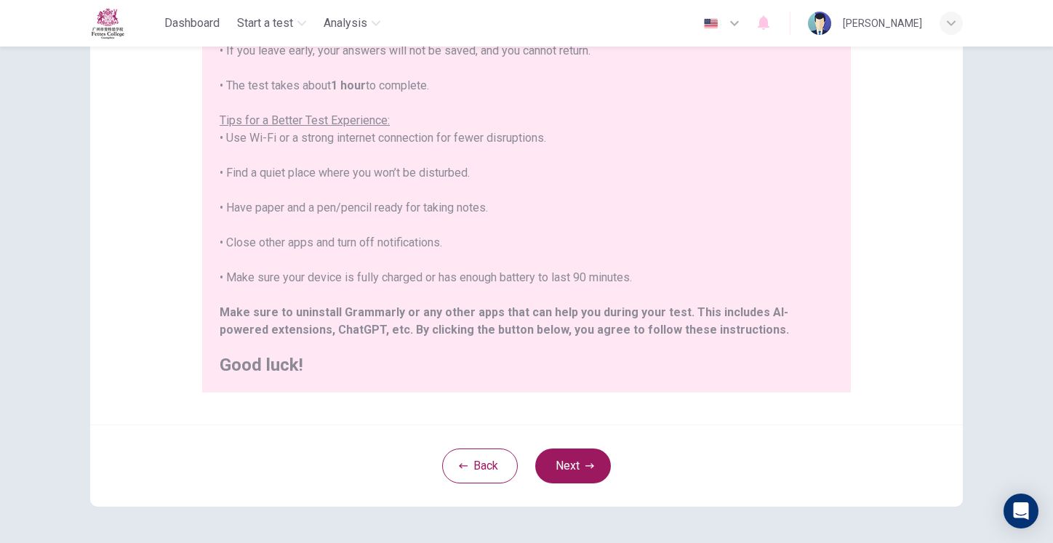
scroll to position [266, 0]
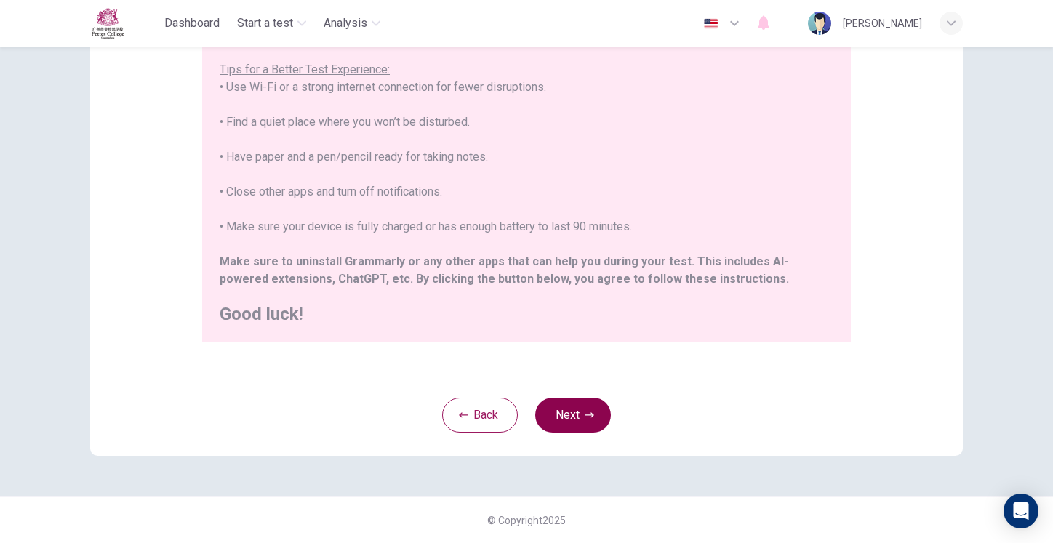
click at [557, 418] on button "Next" at bounding box center [573, 415] width 76 height 35
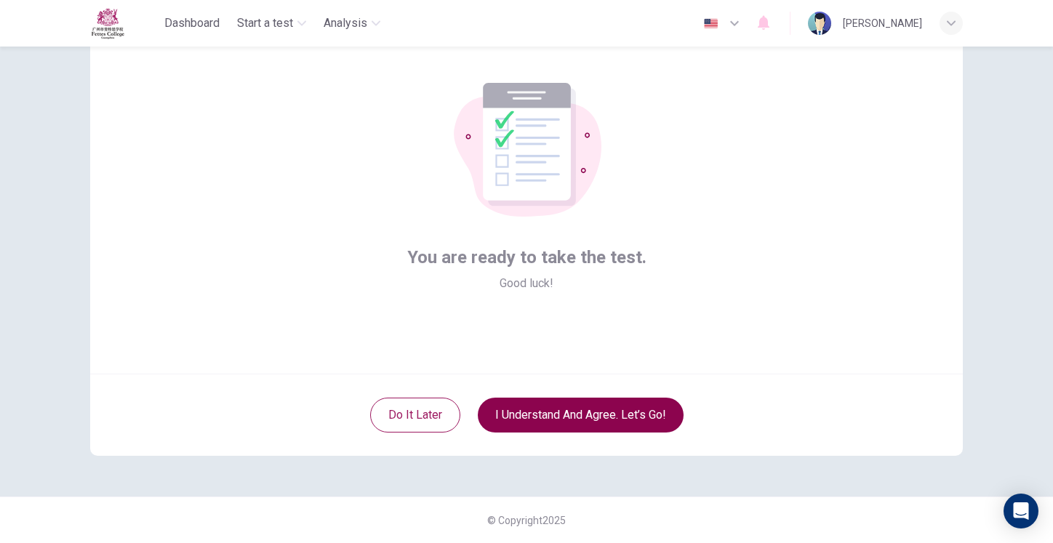
scroll to position [63, 0]
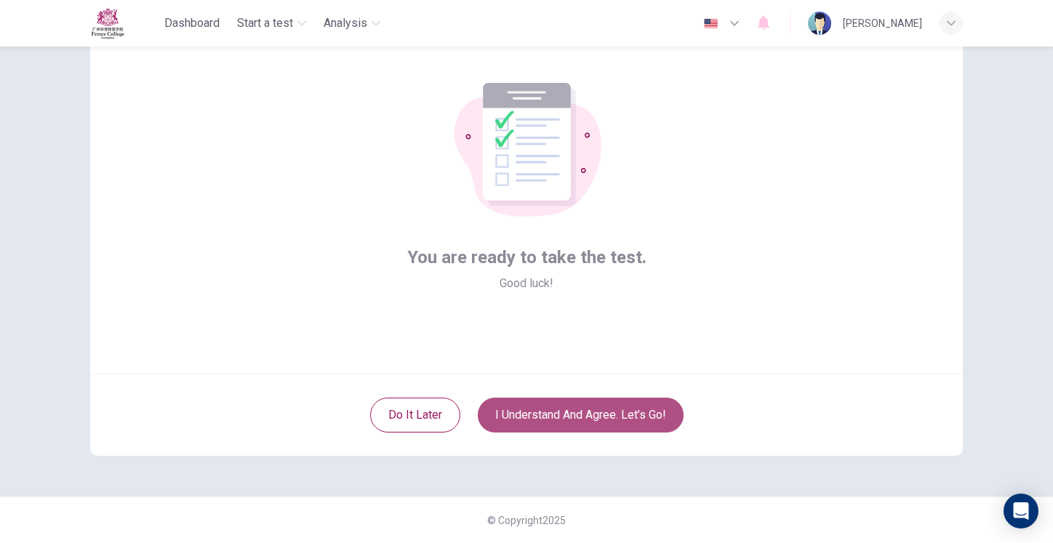
click at [515, 414] on button "I understand and agree. Let’s go!" at bounding box center [581, 415] width 206 height 35
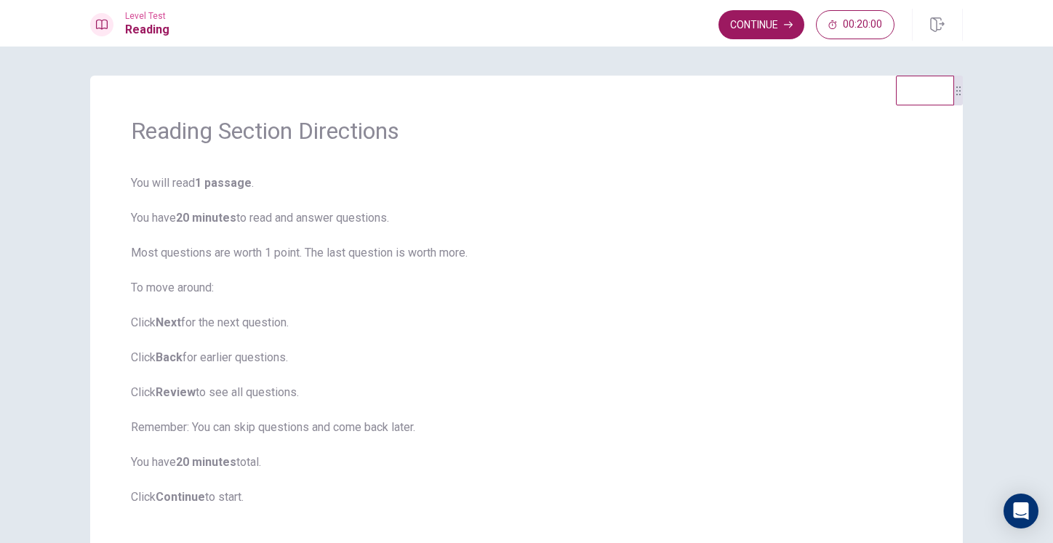
scroll to position [79, 0]
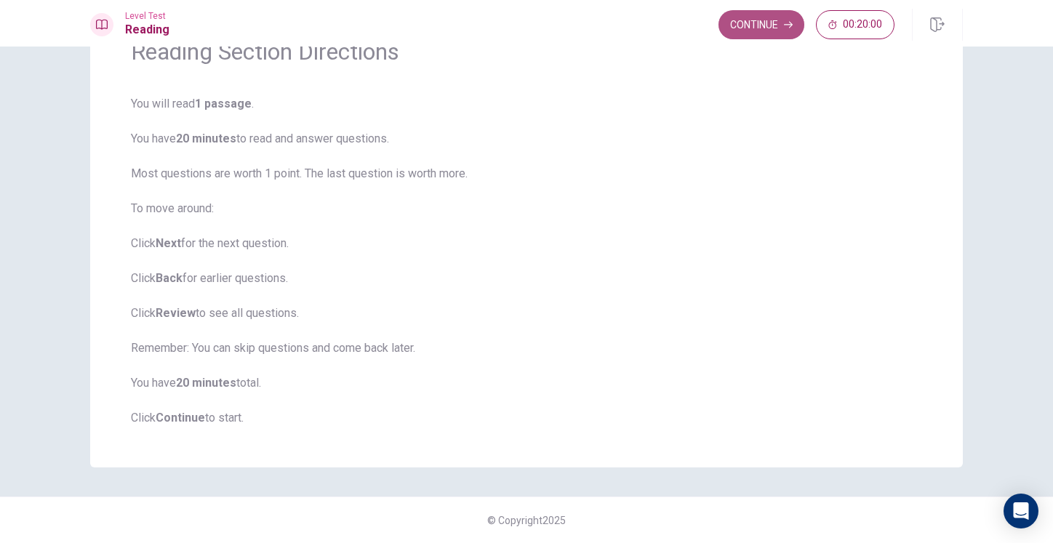
click at [747, 33] on button "Continue" at bounding box center [762, 24] width 86 height 29
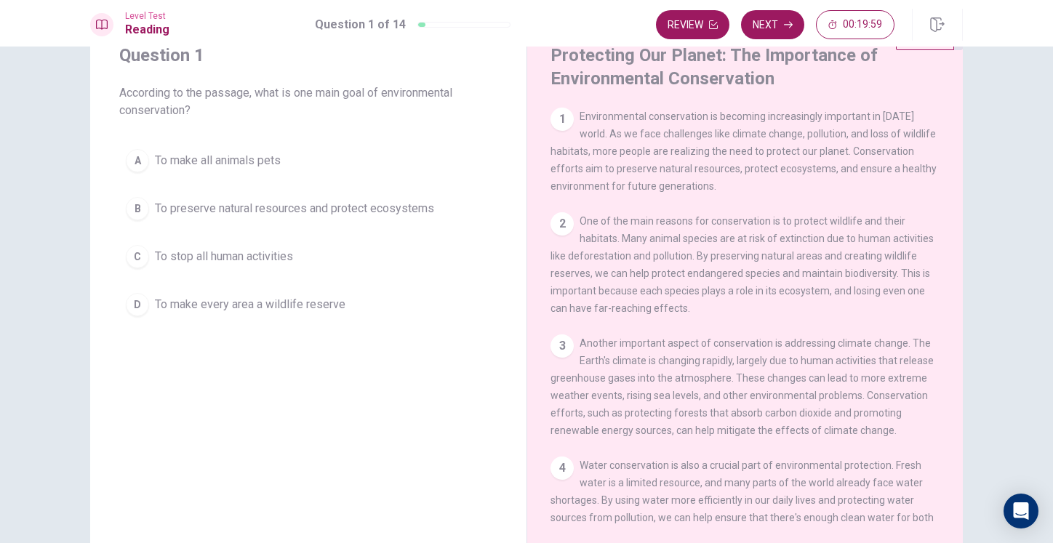
scroll to position [48, 0]
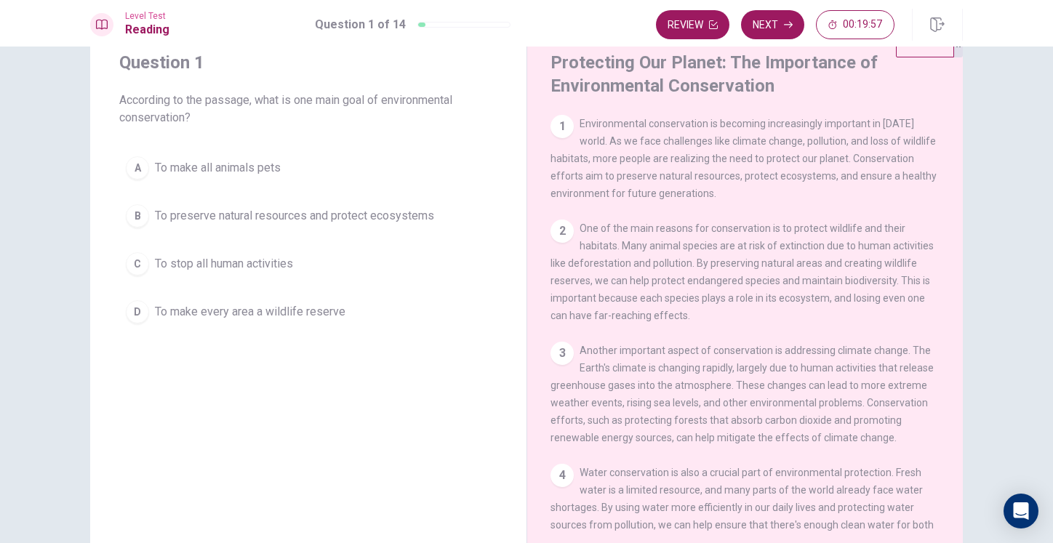
click at [682, 171] on div "1 Environmental conservation is becoming increasingly important in today's worl…" at bounding box center [746, 158] width 390 height 87
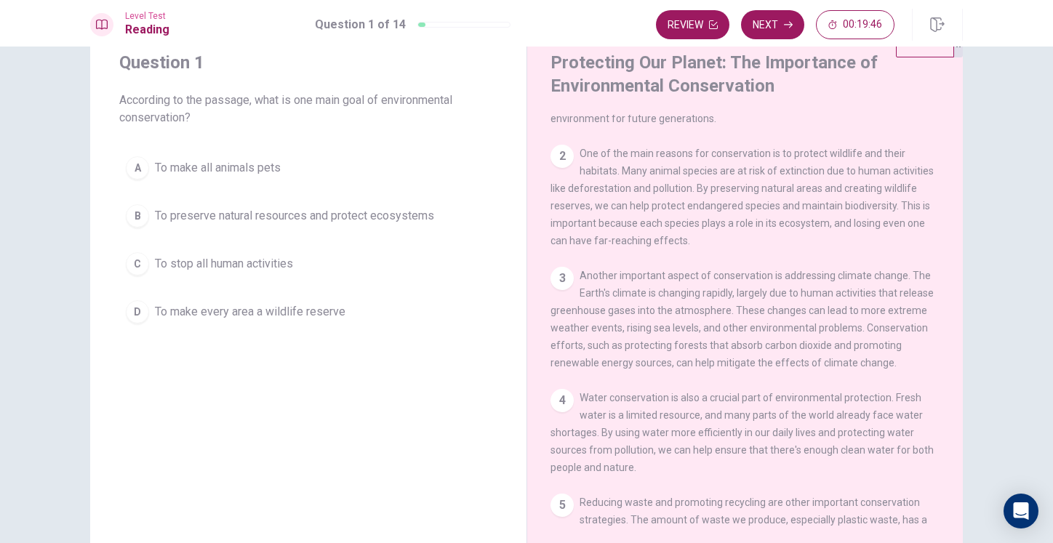
scroll to position [80, 0]
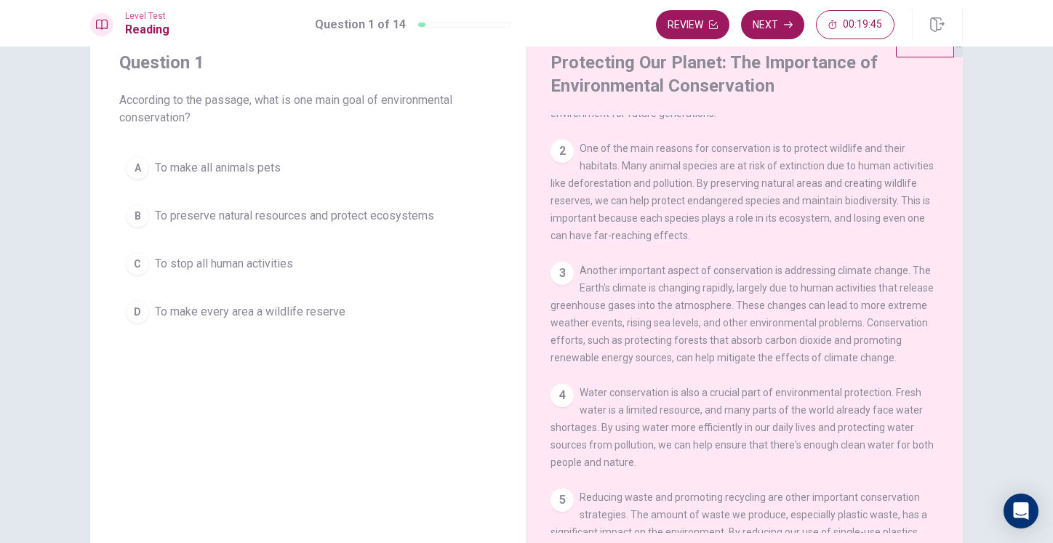
drag, startPoint x: 353, startPoint y: 219, endPoint x: 666, endPoint y: 225, distance: 313.6
click at [666, 225] on div "Question 1 According to the passage, what is one main goal of environmental con…" at bounding box center [526, 292] width 873 height 529
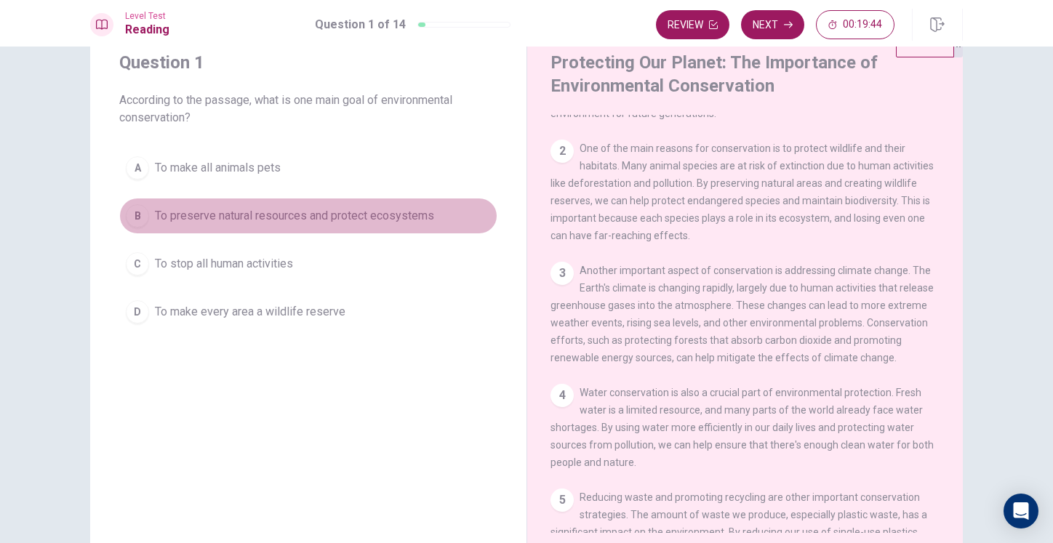
click at [466, 220] on button "B To preserve natural resources and protect ecosystems" at bounding box center [308, 216] width 378 height 36
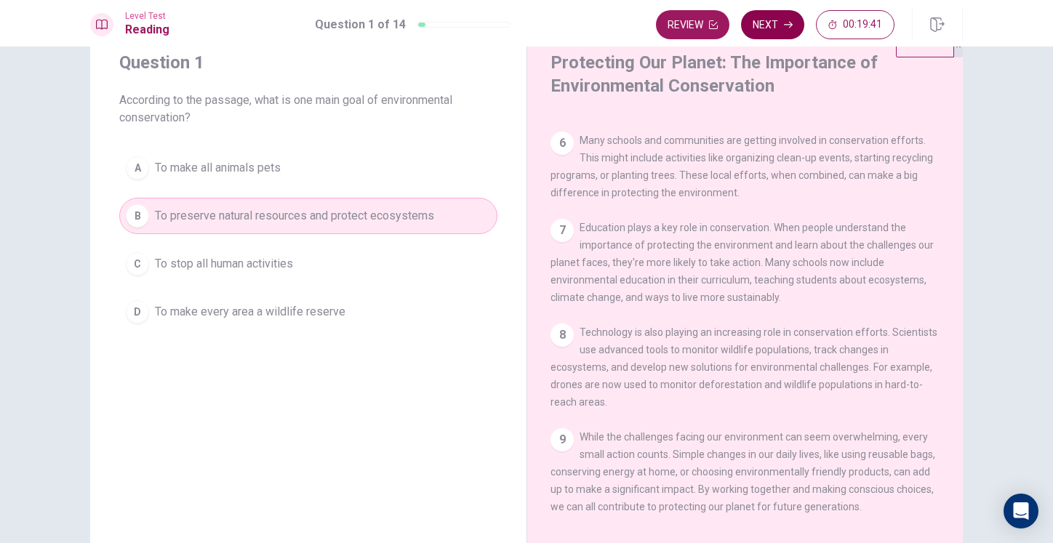
click at [777, 25] on button "Next" at bounding box center [772, 24] width 63 height 29
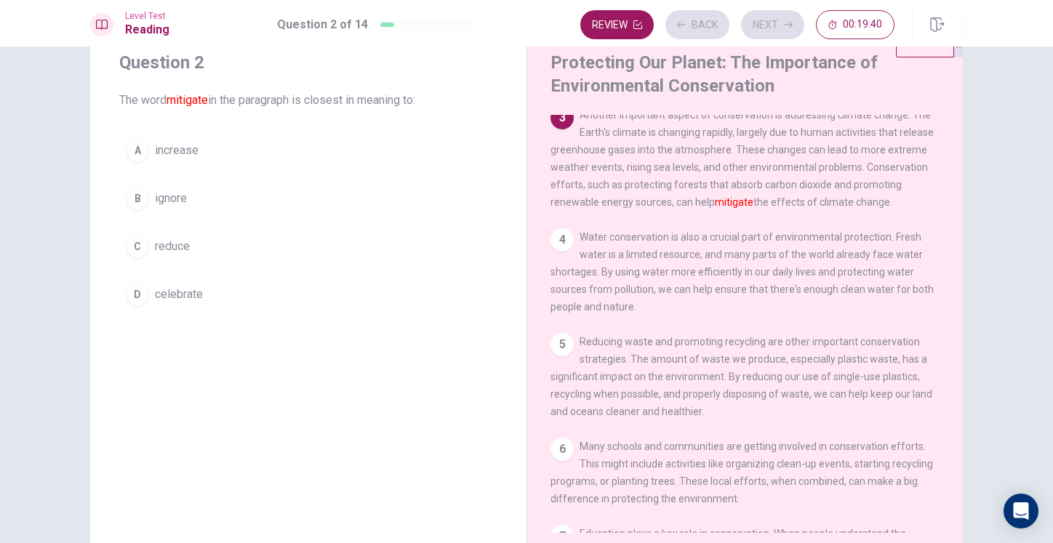
scroll to position [235, 0]
click at [313, 222] on div "A increase B ignore C reduce D celebrate" at bounding box center [308, 222] width 378 height 180
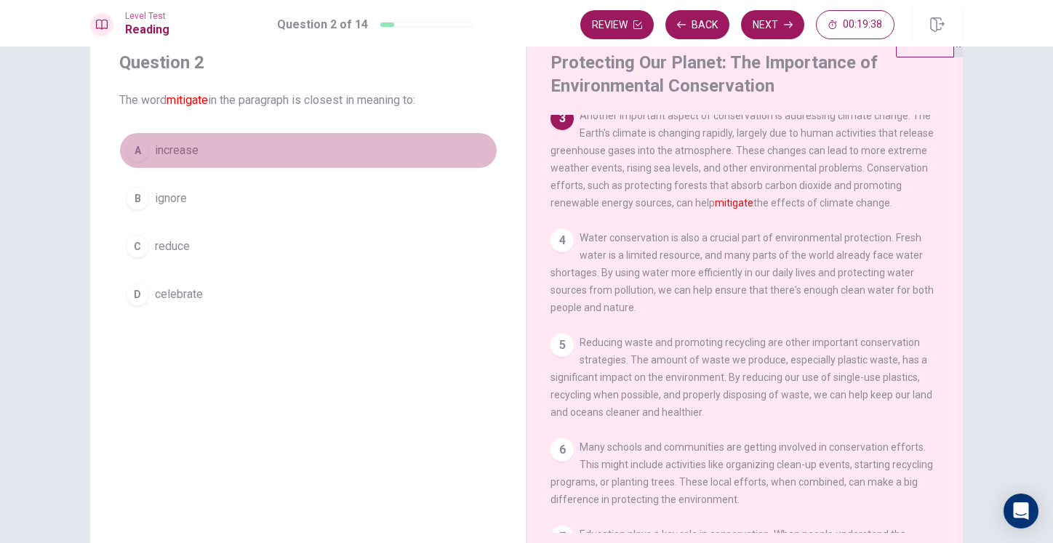
click at [171, 163] on button "A increase" at bounding box center [308, 150] width 378 height 36
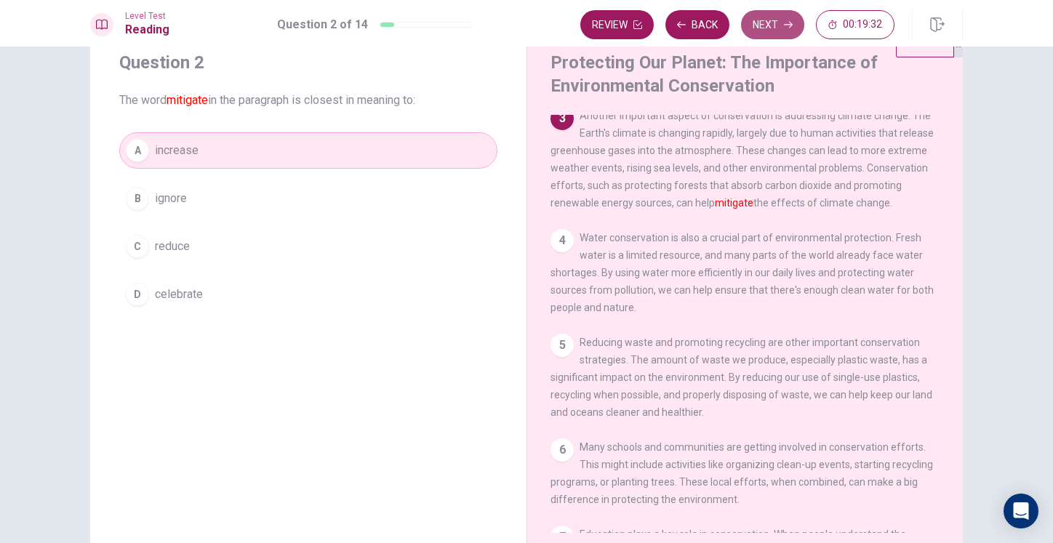
click at [780, 25] on button "Next" at bounding box center [772, 24] width 63 height 29
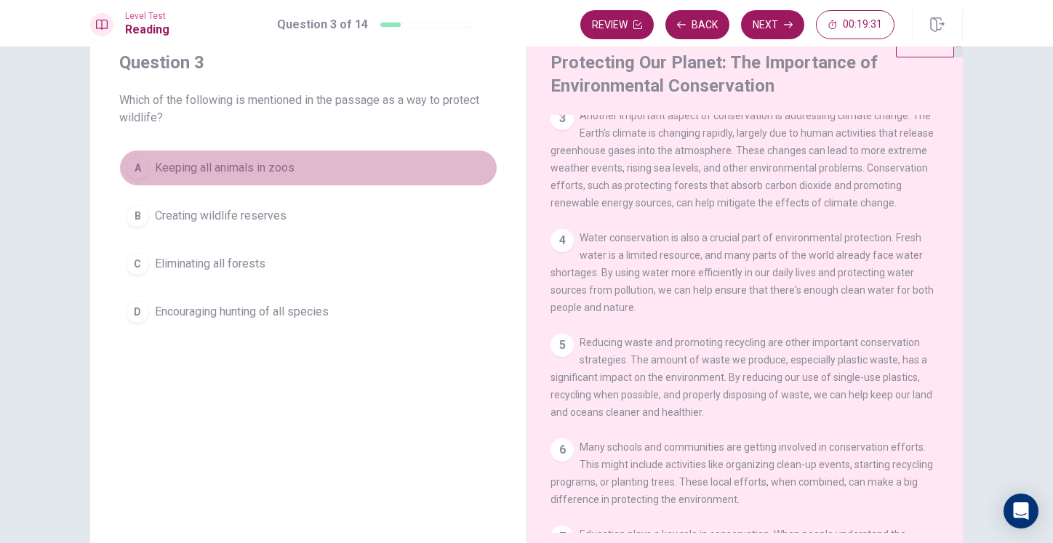
click at [260, 178] on button "A Keeping all animals in zoos" at bounding box center [308, 168] width 378 height 36
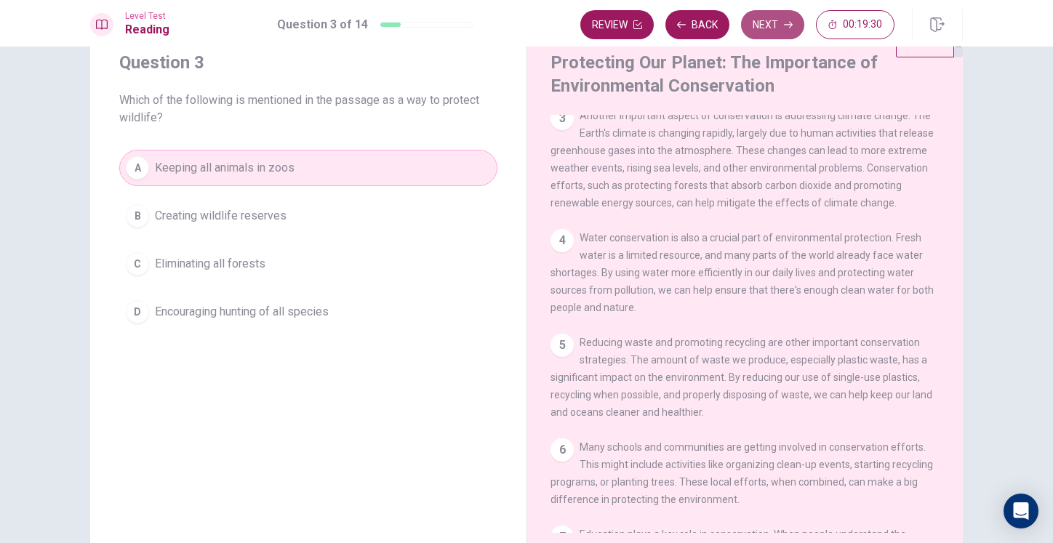
click at [754, 15] on button "Next" at bounding box center [772, 24] width 63 height 29
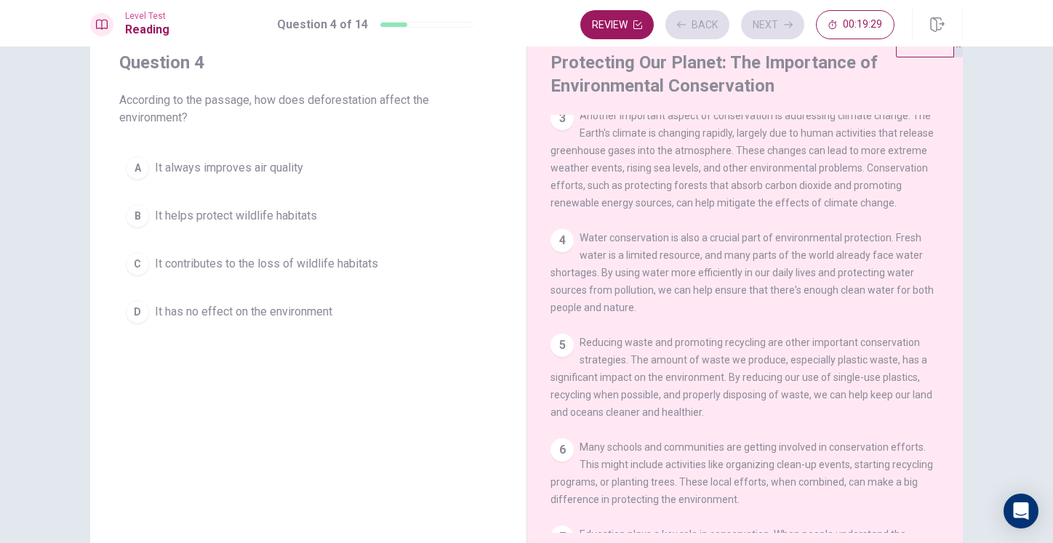
click at [236, 199] on button "B It helps protect wildlife habitats" at bounding box center [308, 216] width 378 height 36
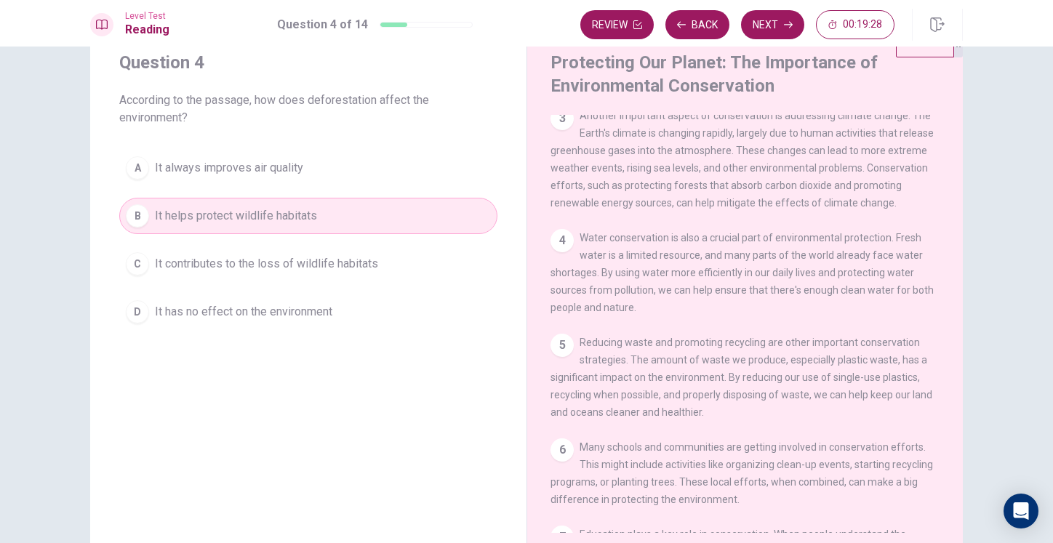
click at [806, 20] on div "Review Back Next 00:19:28" at bounding box center [738, 24] width 314 height 29
click at [793, 14] on button "Next" at bounding box center [772, 24] width 63 height 29
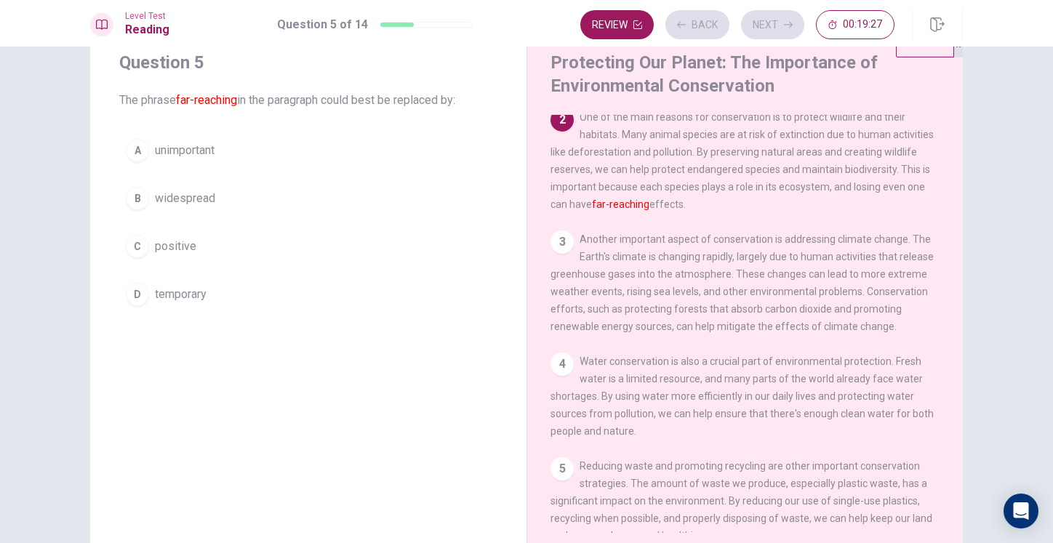
scroll to position [108, 0]
click at [360, 181] on button "B widespread" at bounding box center [308, 198] width 378 height 36
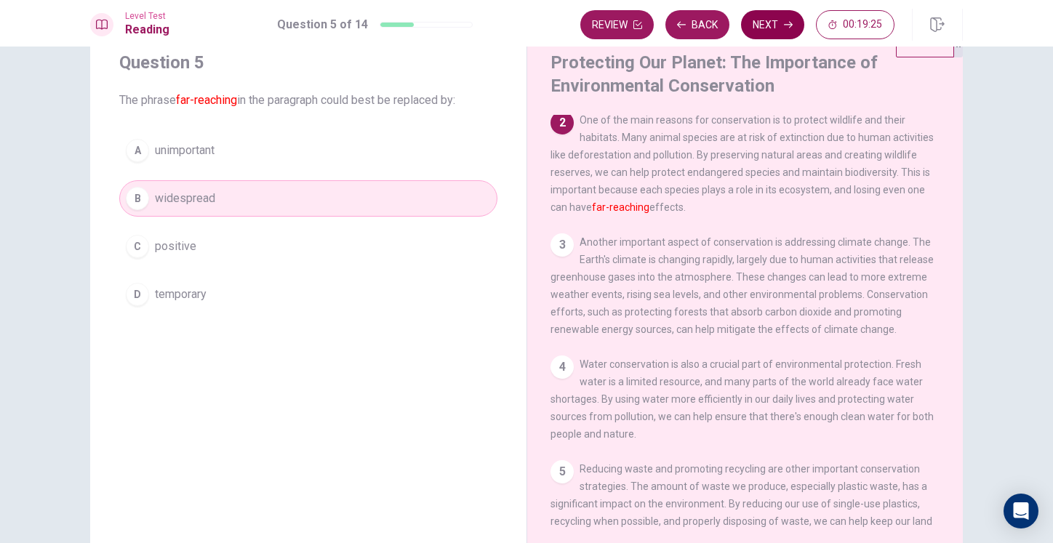
click at [765, 28] on button "Next" at bounding box center [772, 24] width 63 height 29
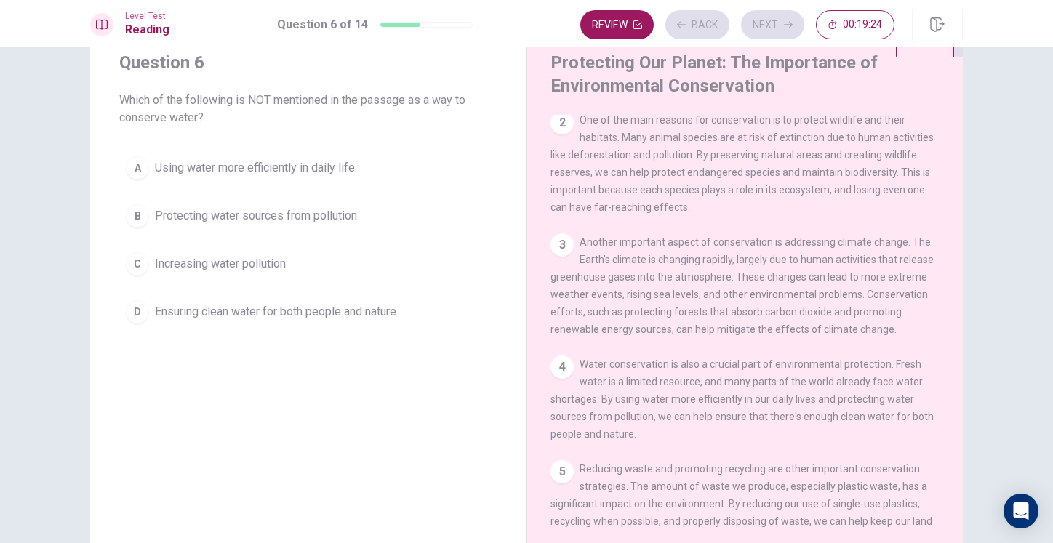
click at [255, 225] on button "B Protecting water sources from pollution" at bounding box center [308, 216] width 378 height 36
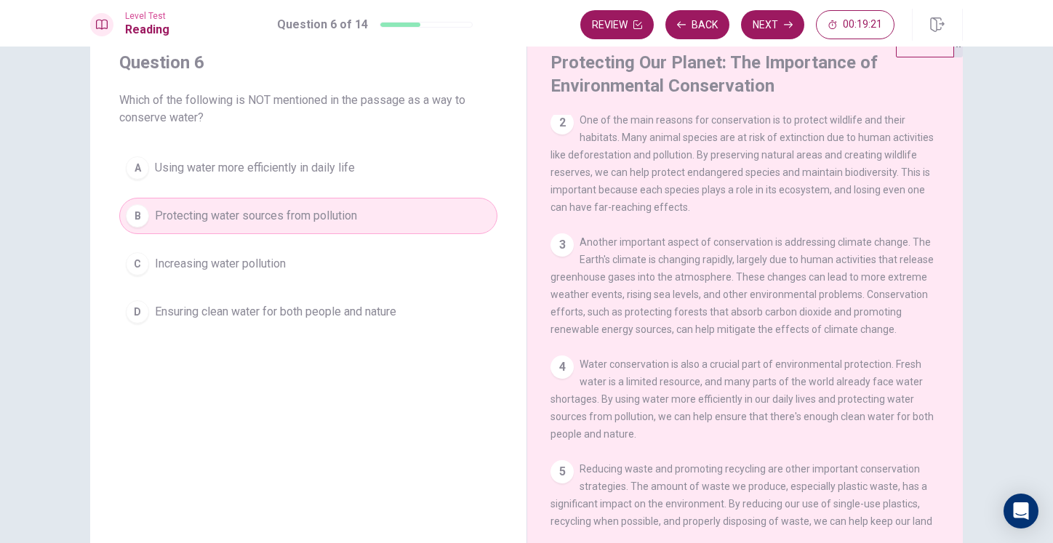
click at [775, 45] on div "Level Test Reading Question 6 of 14 Review Back Next 00:19:21" at bounding box center [526, 23] width 1053 height 47
click at [774, 28] on button "Next" at bounding box center [772, 24] width 63 height 29
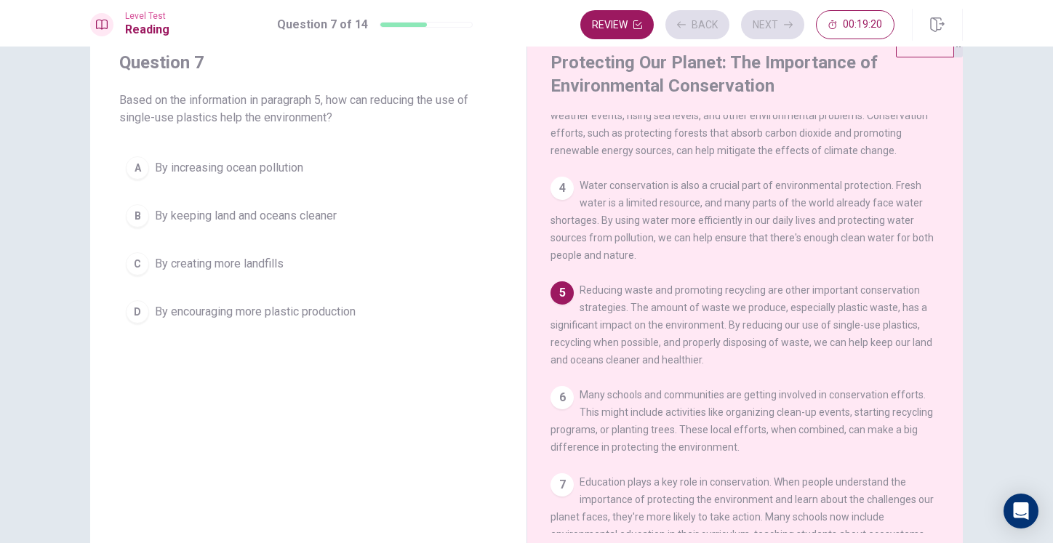
scroll to position [288, 0]
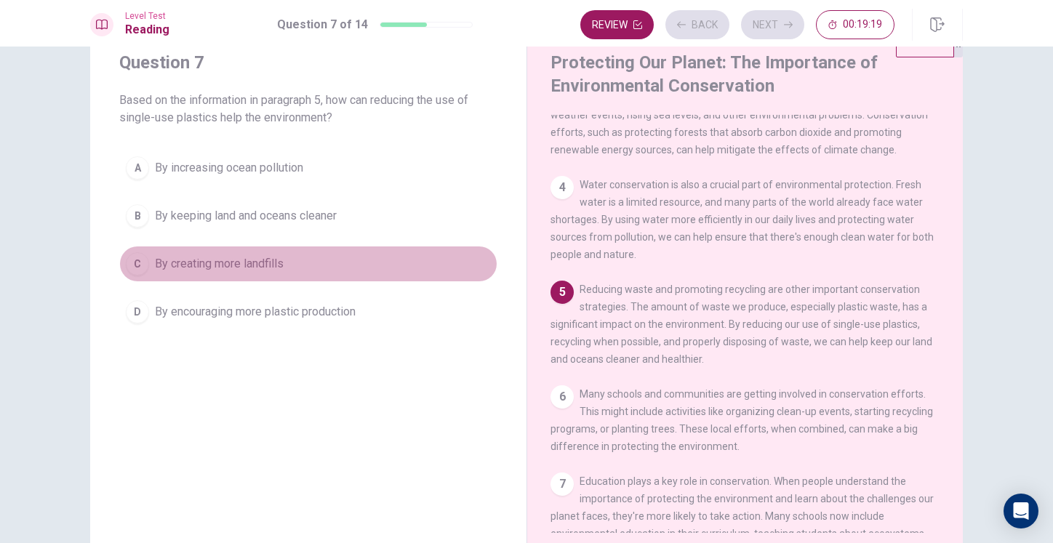
click at [275, 247] on button "C By creating more landfills" at bounding box center [308, 264] width 378 height 36
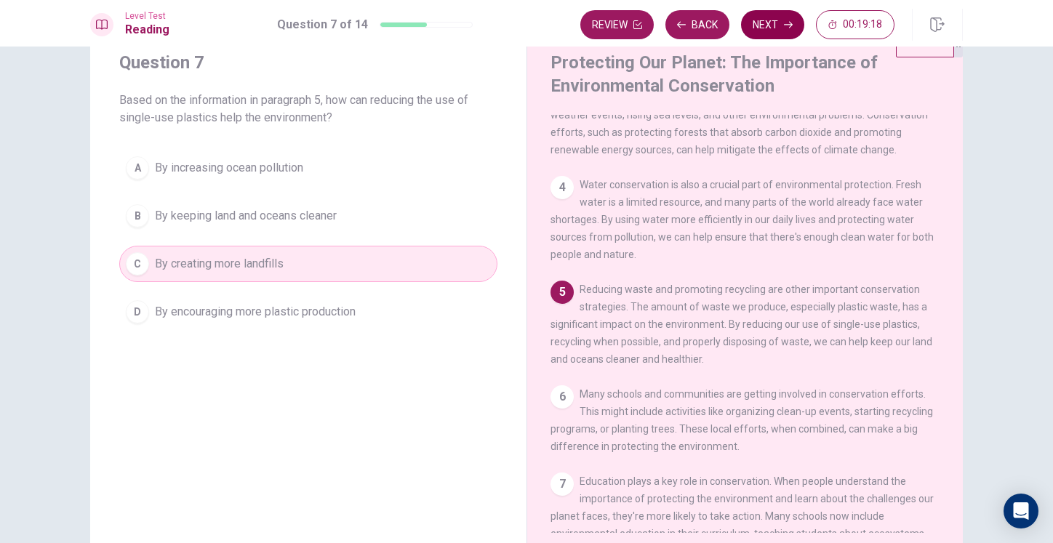
click at [780, 33] on button "Next" at bounding box center [772, 24] width 63 height 29
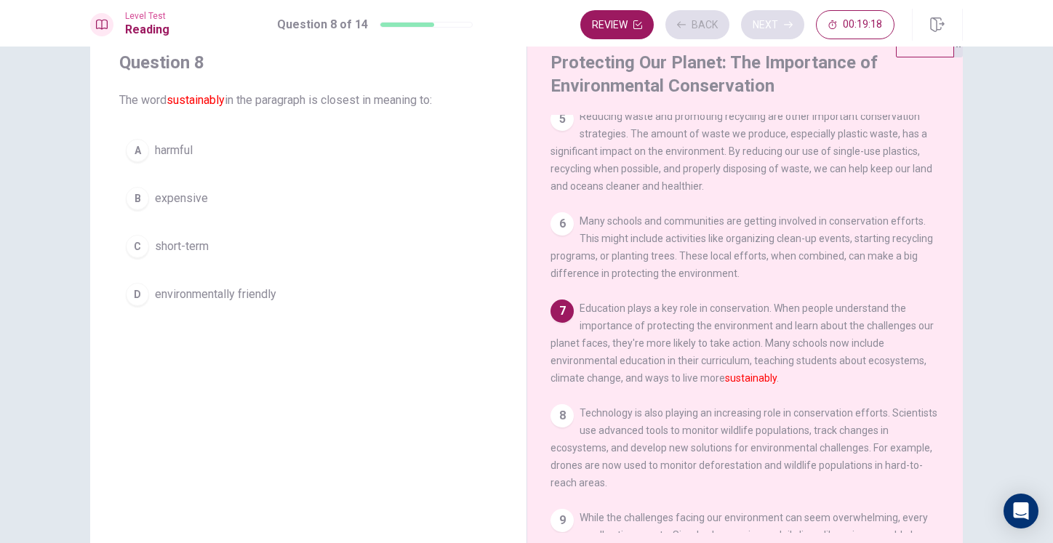
scroll to position [487, 0]
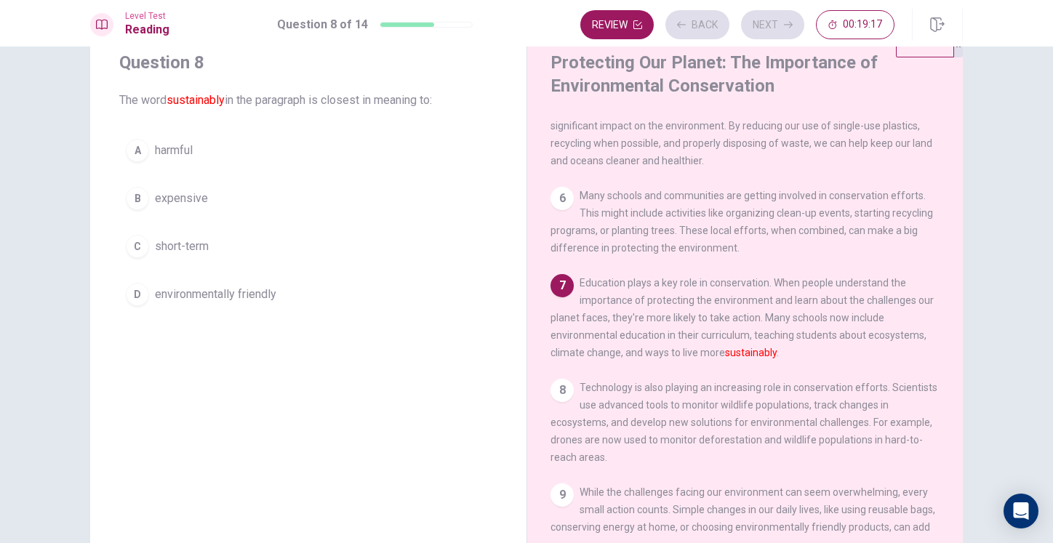
click at [202, 172] on div "A harmful B expensive C short-term D environmentally friendly" at bounding box center [308, 222] width 378 height 180
click at [178, 150] on span "harmful" at bounding box center [174, 150] width 38 height 17
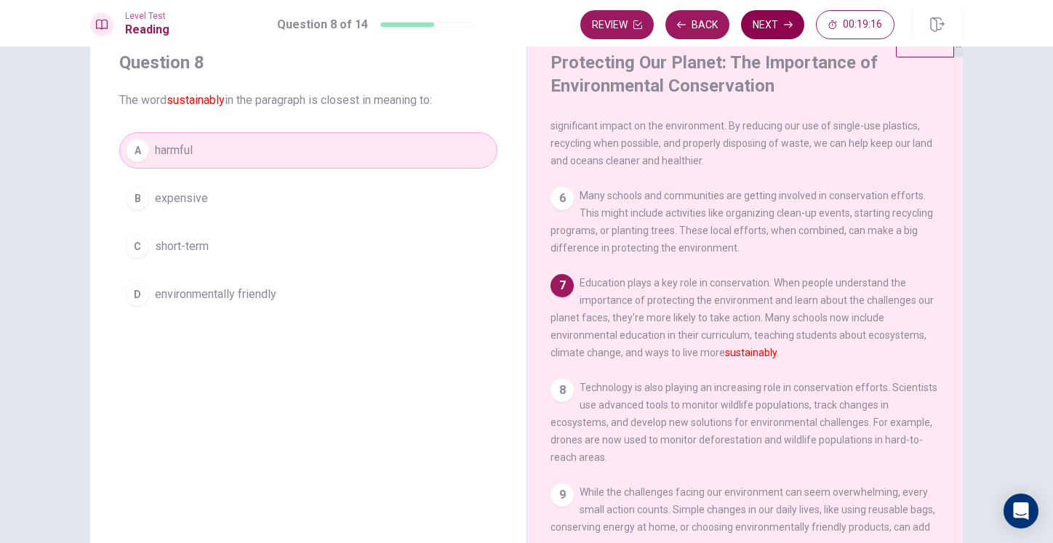
click at [775, 21] on button "Next" at bounding box center [772, 24] width 63 height 29
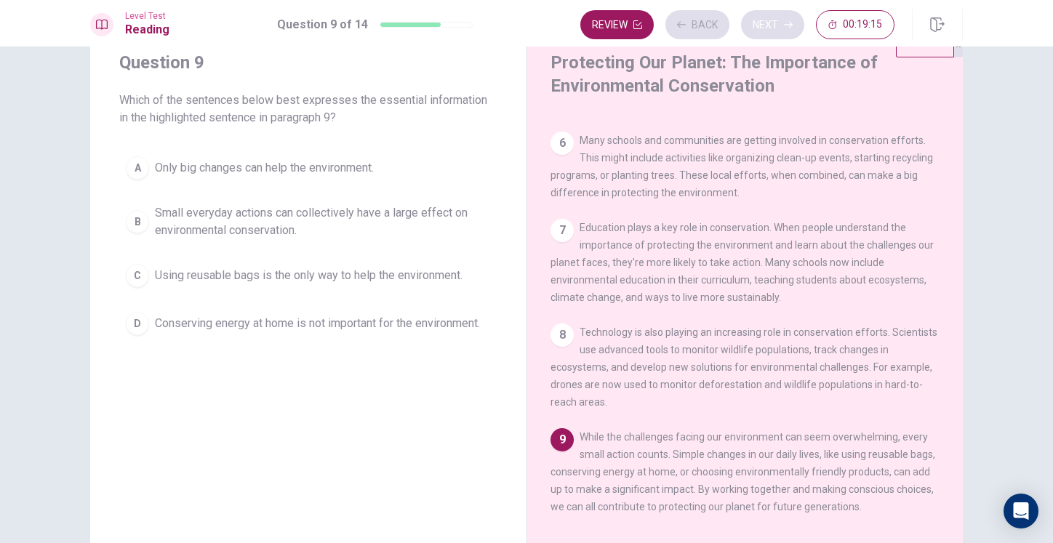
scroll to position [575, 0]
click at [248, 223] on span "Small everyday actions can collectively have a large effect on environmental co…" at bounding box center [323, 221] width 336 height 35
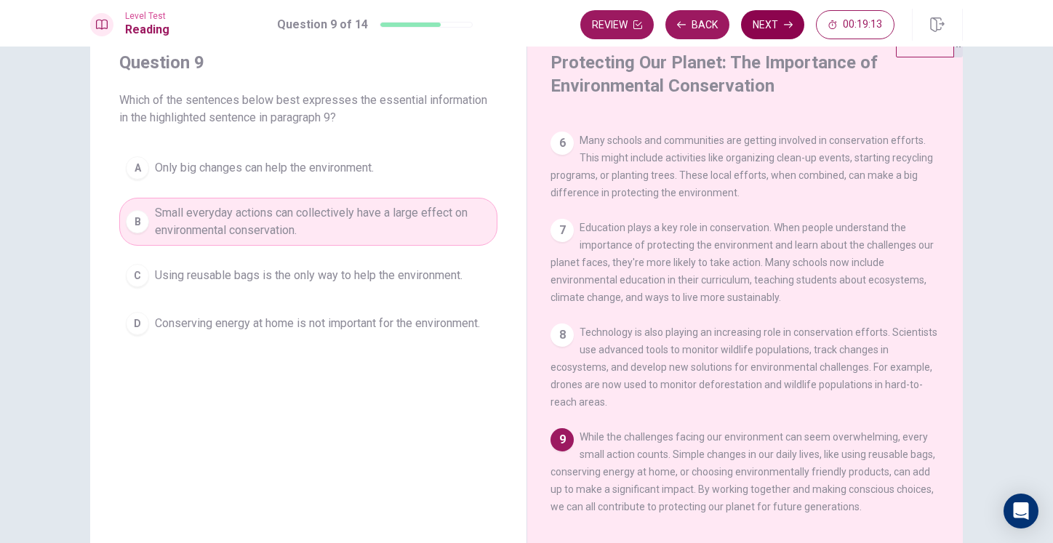
click at [777, 27] on button "Next" at bounding box center [772, 24] width 63 height 29
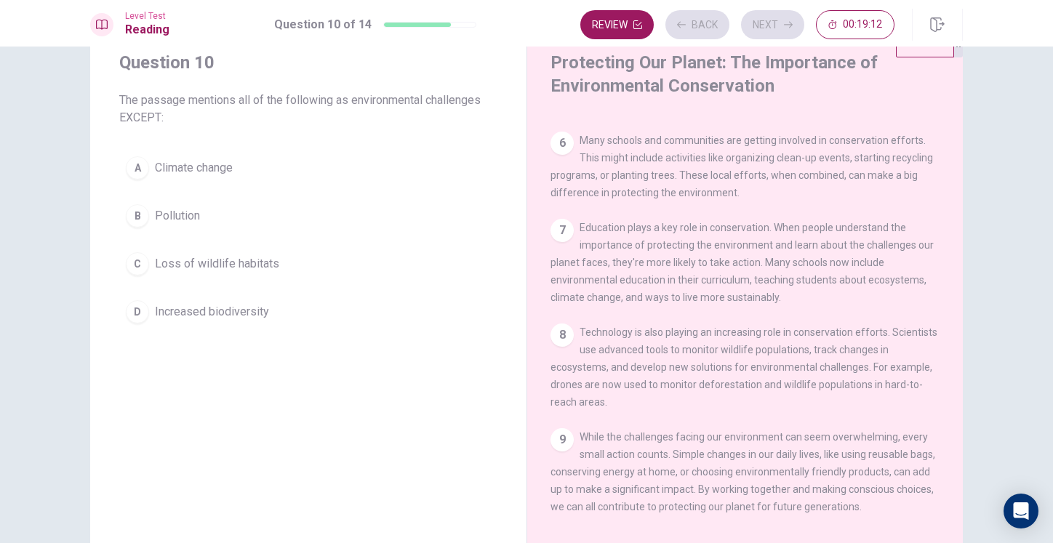
click at [153, 199] on button "B Pollution" at bounding box center [308, 216] width 378 height 36
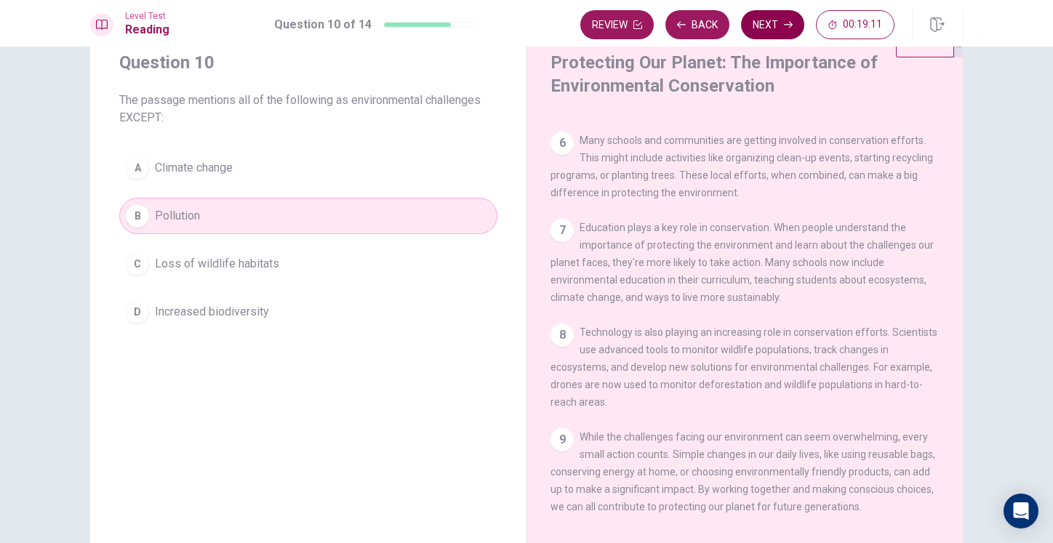
click at [771, 25] on button "Next" at bounding box center [772, 24] width 63 height 29
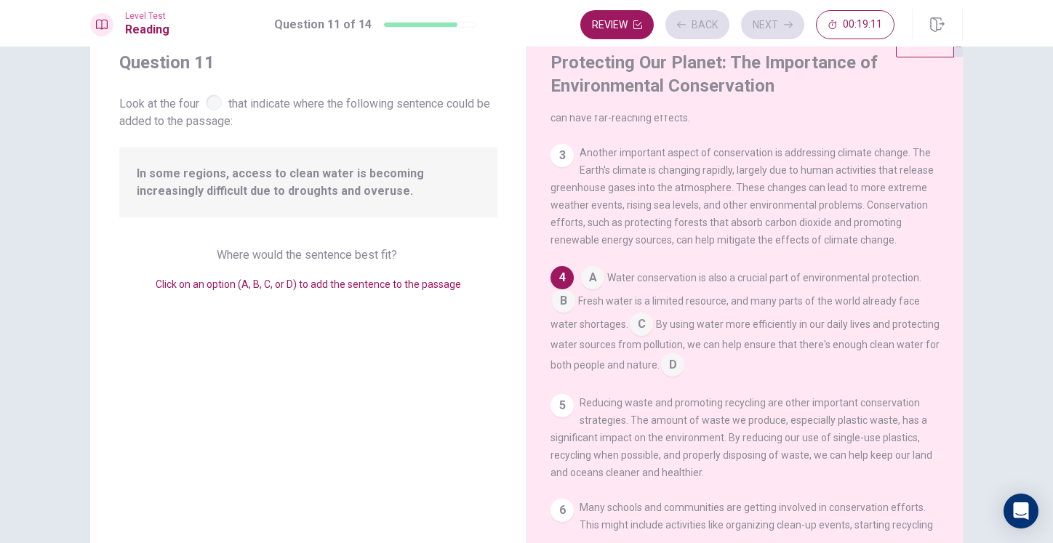
scroll to position [199, 0]
click at [591, 290] on input at bounding box center [592, 277] width 23 height 23
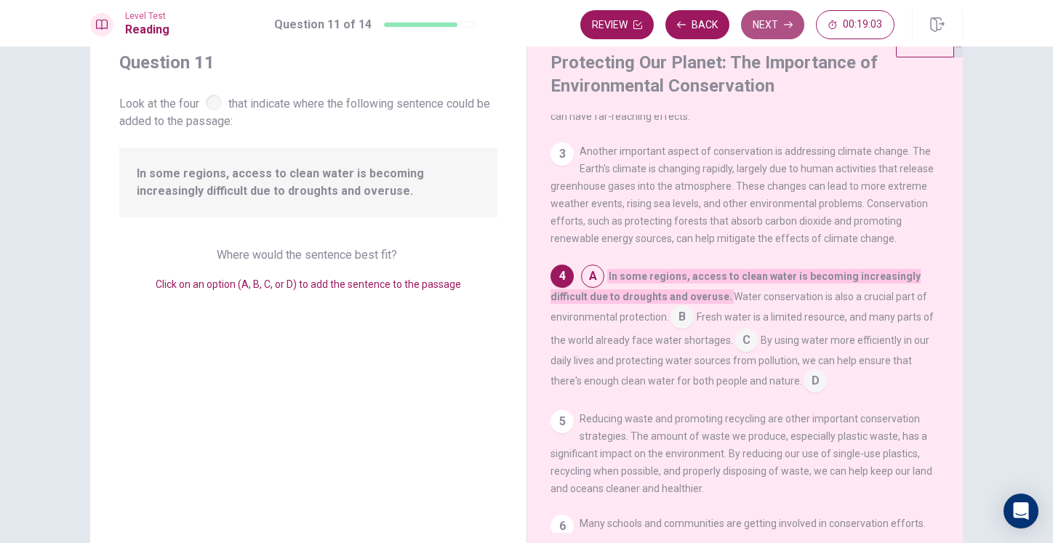
click at [775, 23] on button "Next" at bounding box center [772, 24] width 63 height 29
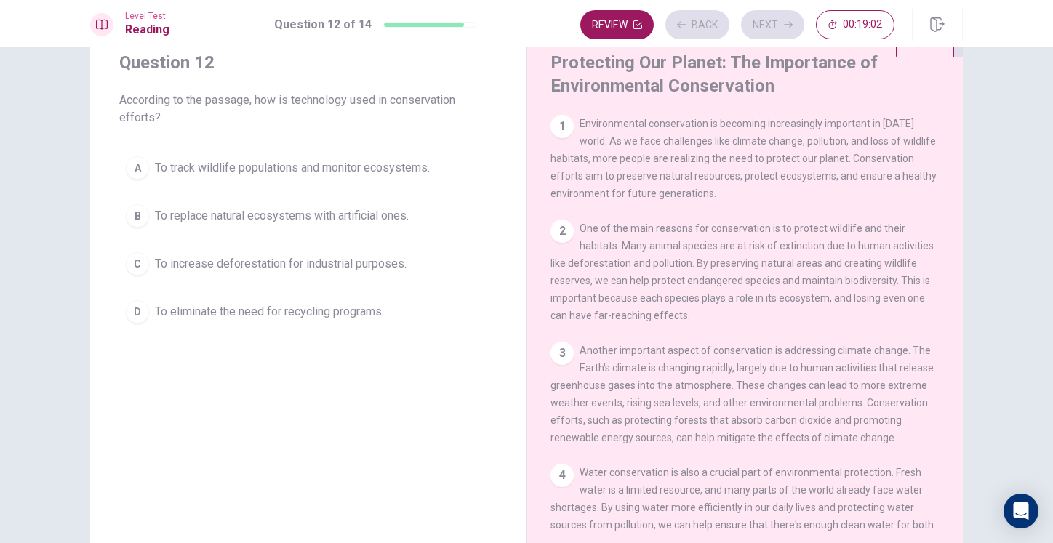
click at [581, 183] on span "Environmental conservation is becoming increasingly important in today's world.…" at bounding box center [744, 158] width 386 height 81
click at [355, 169] on span "To track wildlife populations and monitor ecosystems." at bounding box center [292, 167] width 275 height 17
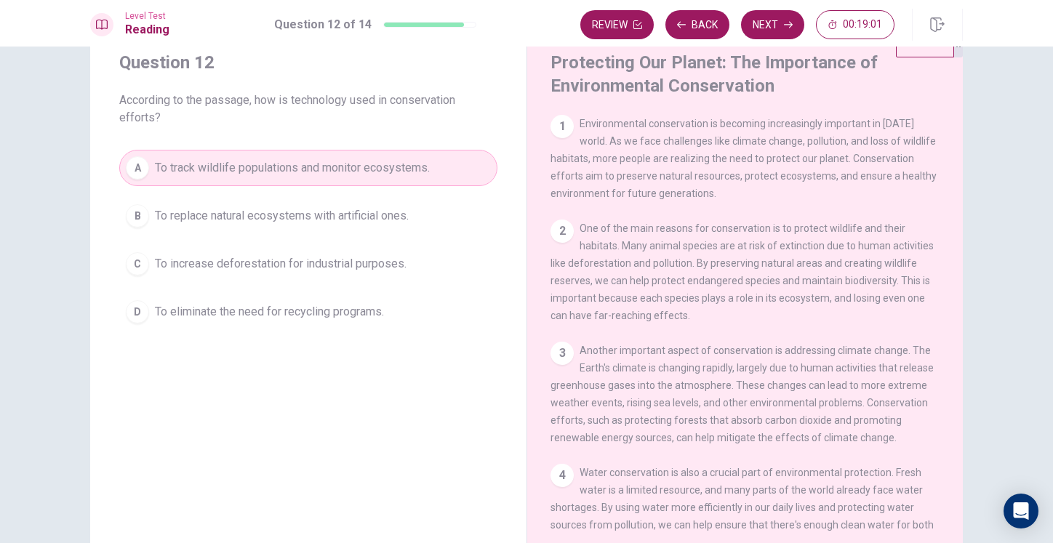
click at [742, 35] on div "Review Back Next 00:19:01" at bounding box center [738, 24] width 314 height 29
click at [774, 22] on button "Next" at bounding box center [772, 24] width 63 height 29
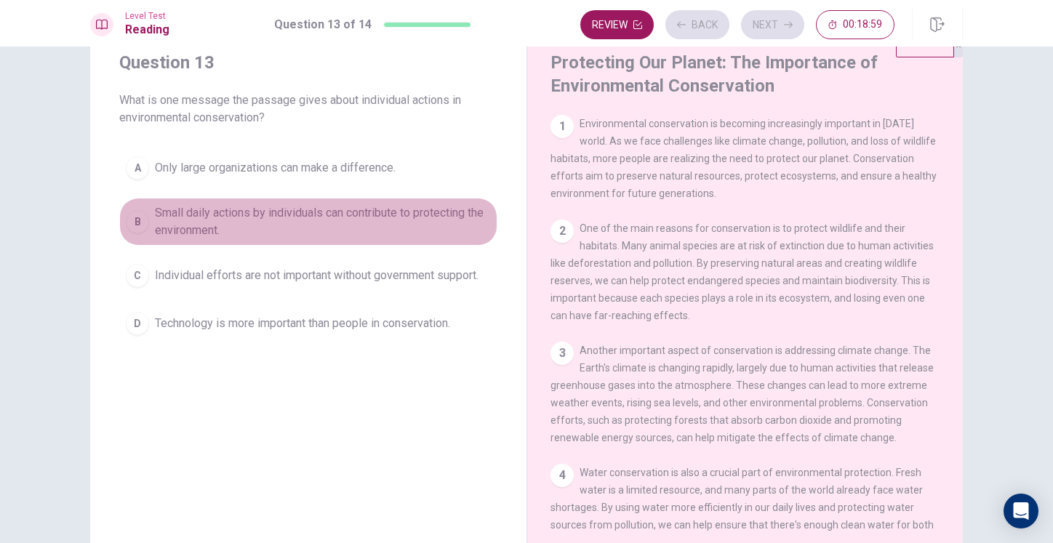
click at [382, 210] on span "Small daily actions by individuals can contribute to protecting the environment." at bounding box center [323, 221] width 336 height 35
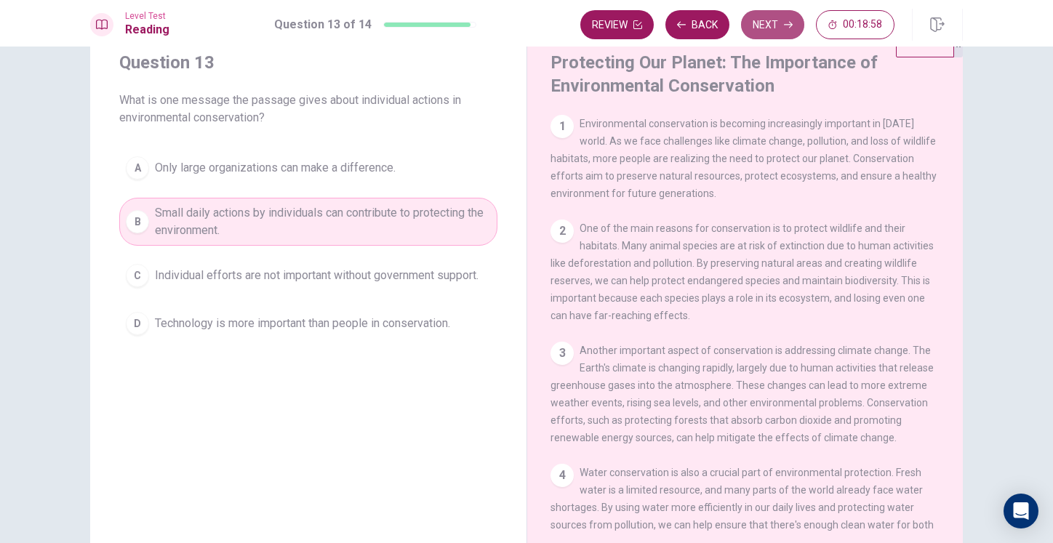
click at [765, 28] on button "Next" at bounding box center [772, 24] width 63 height 29
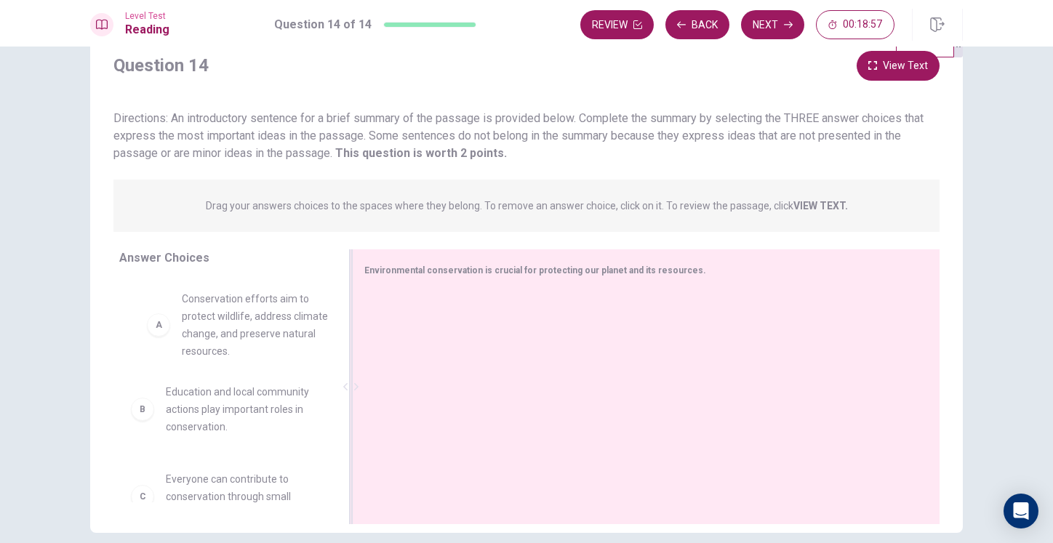
drag, startPoint x: 225, startPoint y: 330, endPoint x: 495, endPoint y: 315, distance: 271.0
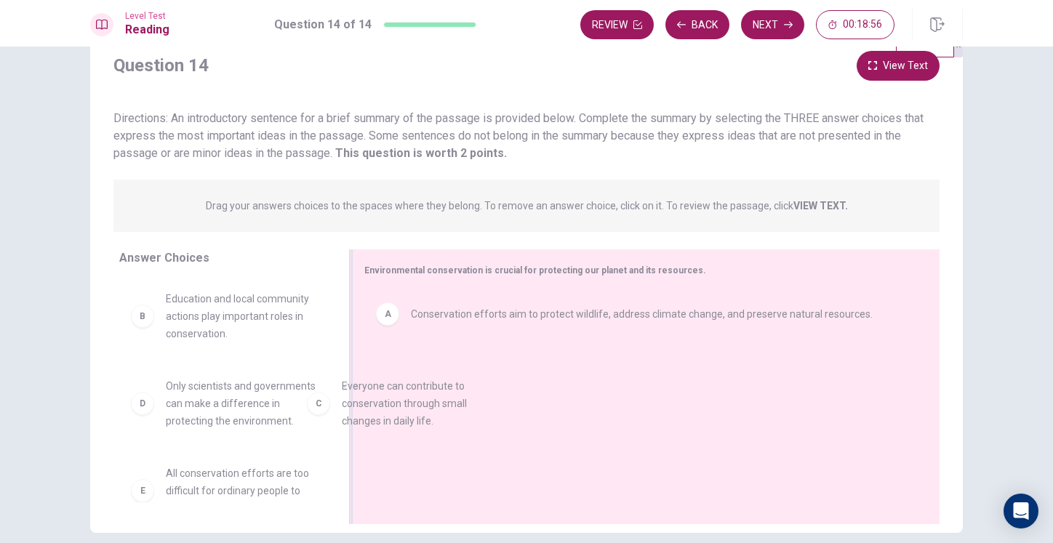
drag, startPoint x: 252, startPoint y: 380, endPoint x: 463, endPoint y: 380, distance: 211.0
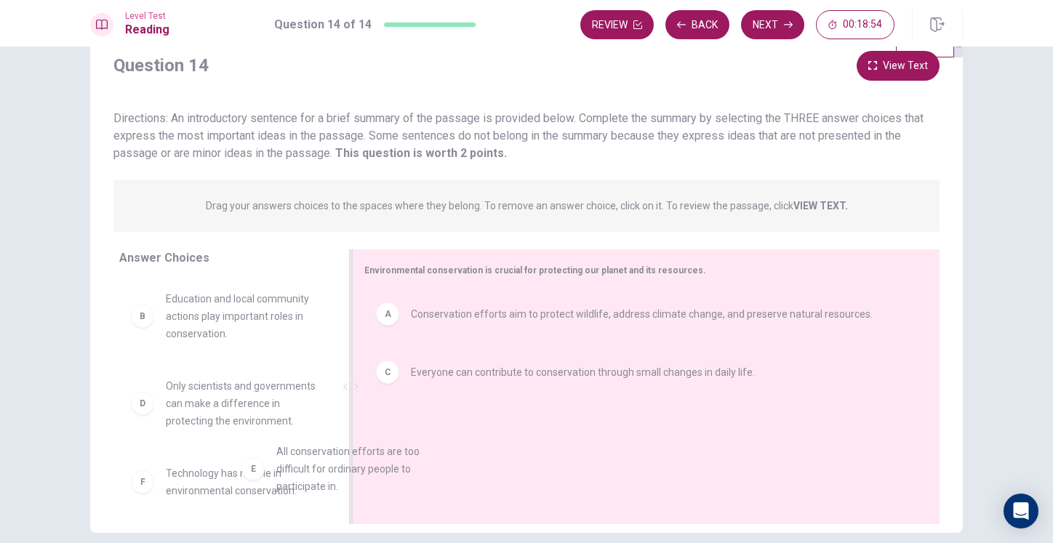
scroll to position [3, 0]
drag, startPoint x: 258, startPoint y: 481, endPoint x: 460, endPoint y: 447, distance: 205.0
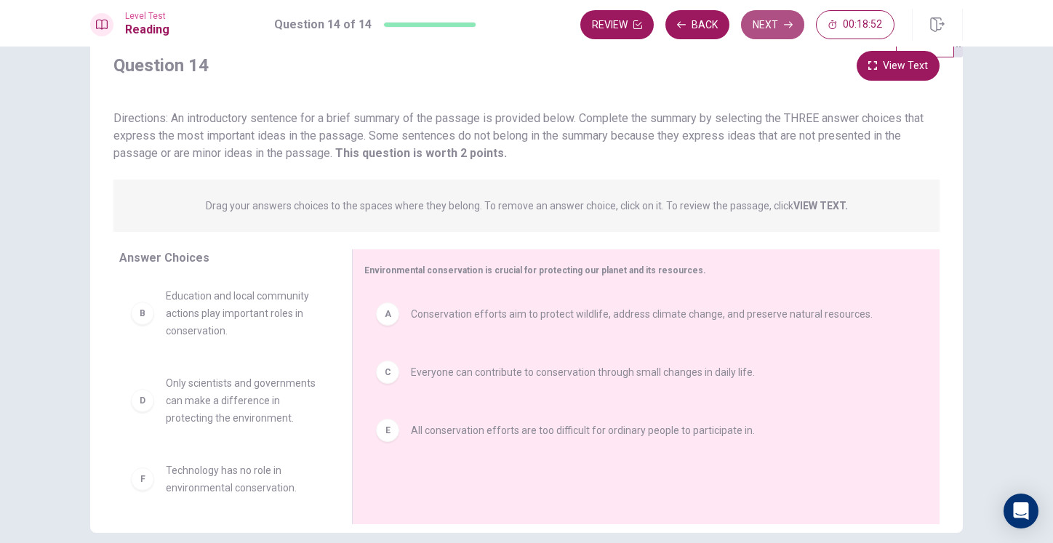
click at [763, 28] on button "Next" at bounding box center [772, 24] width 63 height 29
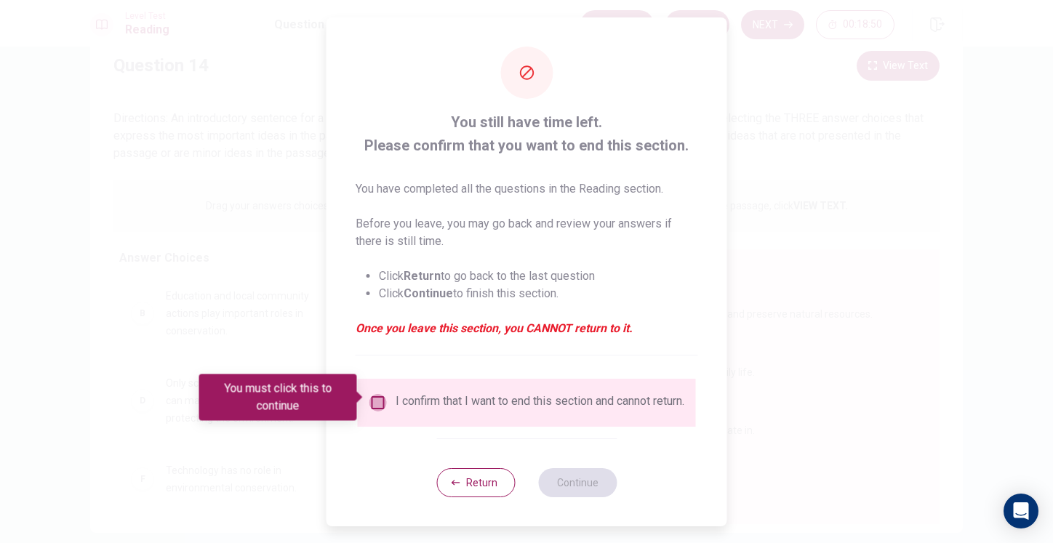
click at [378, 400] on input "You must click this to continue" at bounding box center [378, 402] width 17 height 17
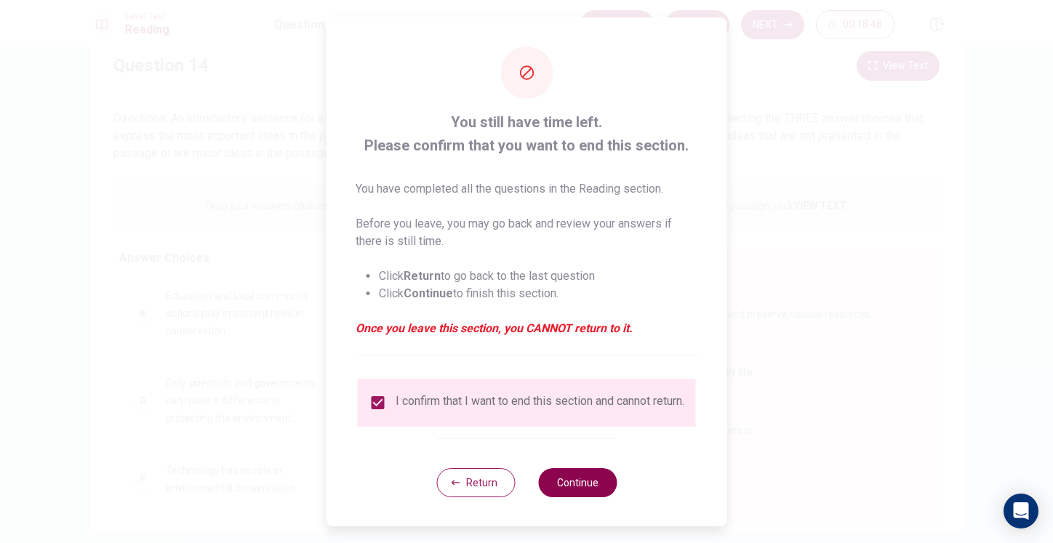
click at [591, 491] on button "Continue" at bounding box center [577, 482] width 79 height 29
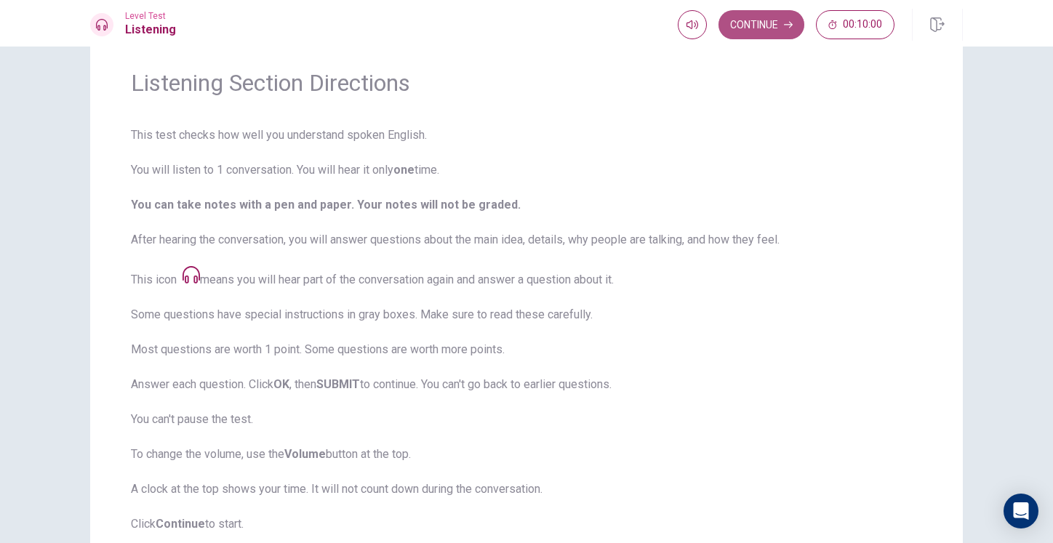
click at [776, 17] on button "Continue" at bounding box center [762, 24] width 86 height 29
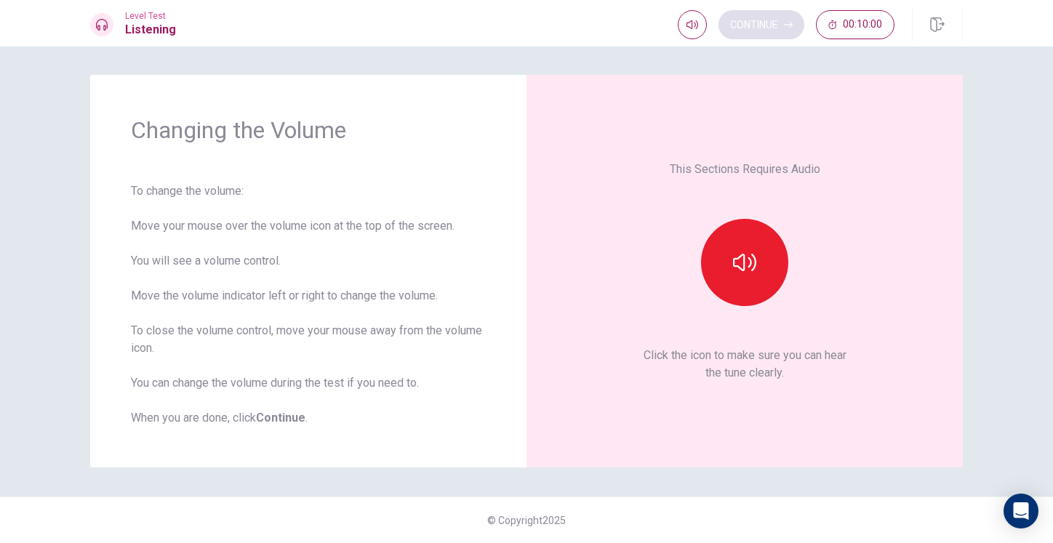
scroll to position [1, 0]
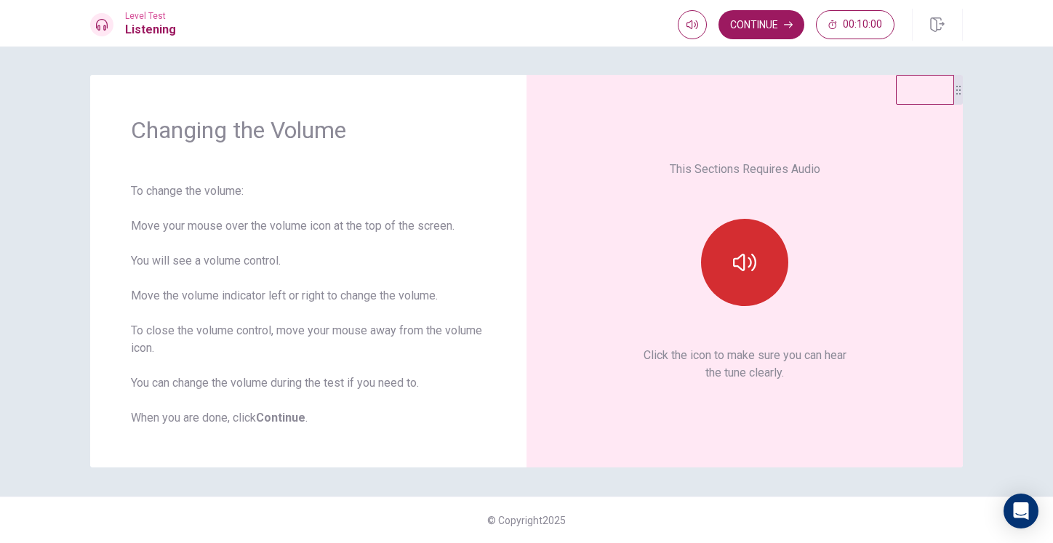
click at [762, 245] on button "button" at bounding box center [744, 262] width 87 height 87
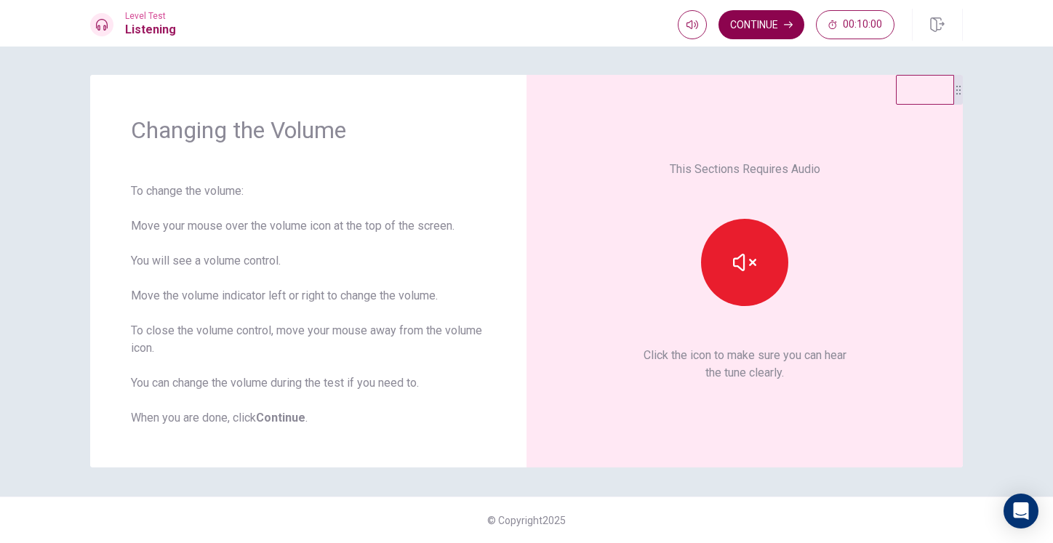
click at [773, 28] on button "Continue" at bounding box center [762, 24] width 86 height 29
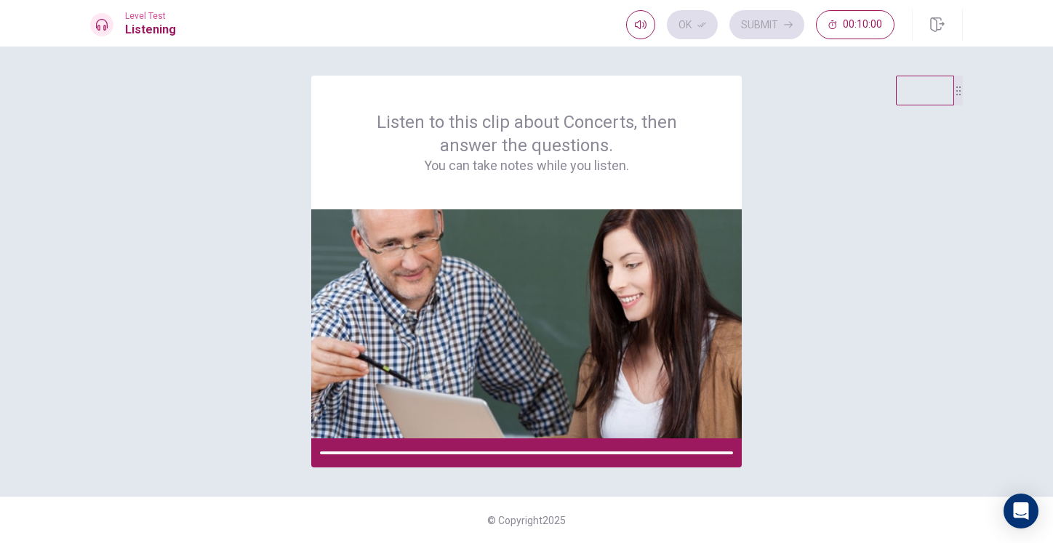
scroll to position [0, 0]
click at [857, 139] on div "Listen to this clip about Concerts, then answer the questions. You can take not…" at bounding box center [526, 272] width 873 height 392
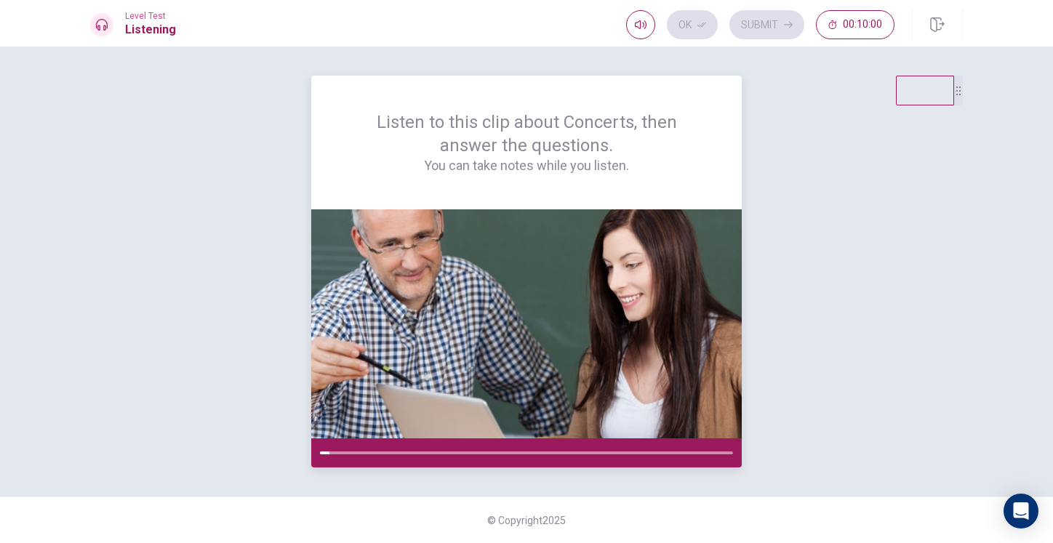
click at [666, 213] on img at bounding box center [526, 324] width 431 height 229
click at [777, 278] on div "Listen to this clip about Concerts, then answer the questions. You can take not…" at bounding box center [526, 272] width 873 height 392
click at [862, 12] on button "00:10:00" at bounding box center [855, 24] width 79 height 29
click at [749, 14] on div "Ok Submit" at bounding box center [785, 24] width 219 height 29
click at [805, 36] on div "Ok Submit" at bounding box center [785, 24] width 219 height 29
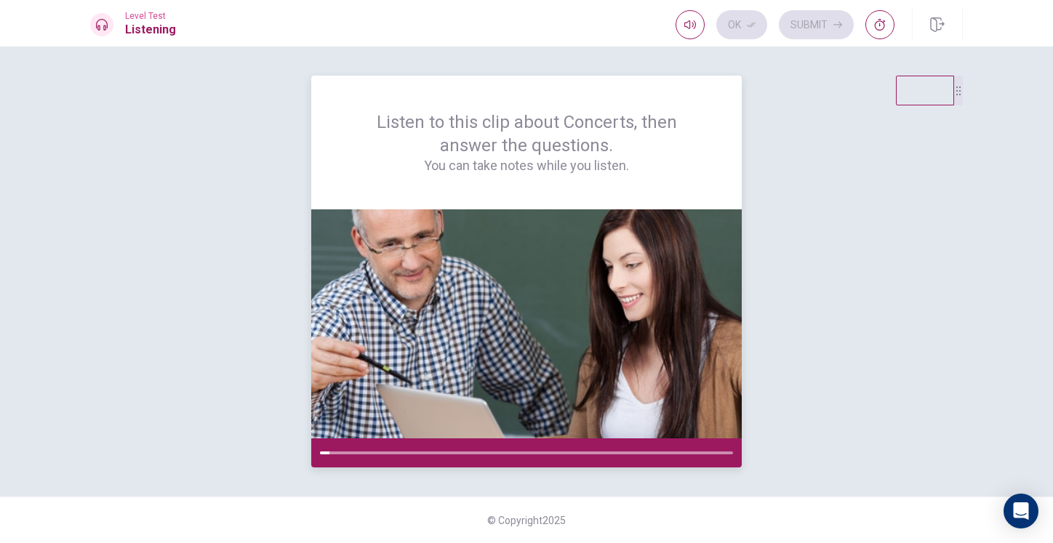
click at [629, 119] on div "Listen to this clip about Concerts, then answer the questions. You can take not…" at bounding box center [526, 143] width 361 height 64
click at [334, 452] on div at bounding box center [526, 453] width 413 height 3
click at [947, 92] on video at bounding box center [925, 91] width 58 height 30
click at [965, 97] on div "Listen to this clip about Concerts, then answer the questions. You can take not…" at bounding box center [527, 272] width 920 height 392
click at [823, 22] on div "Ok Submit" at bounding box center [785, 24] width 219 height 29
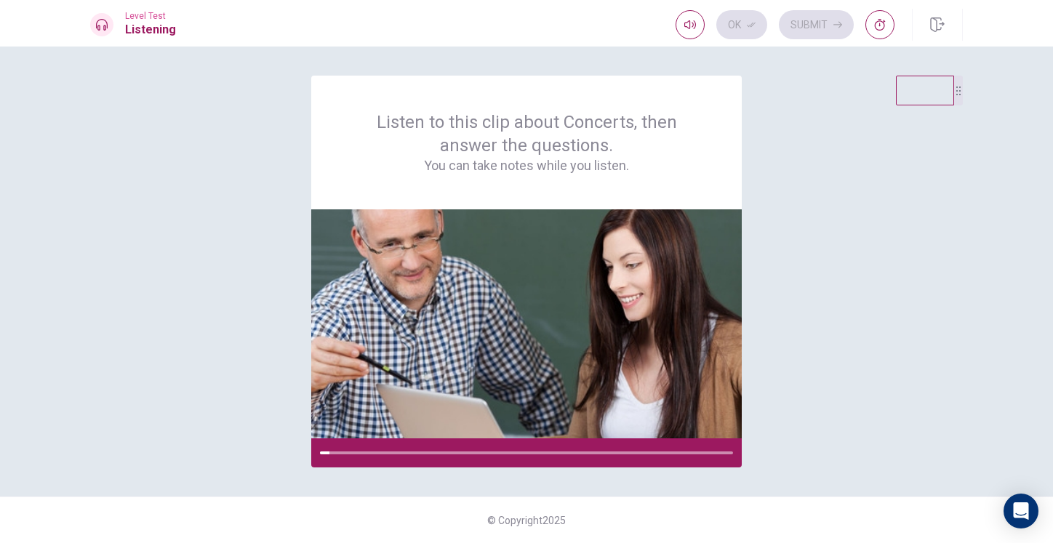
click at [735, 17] on div "Ok Submit" at bounding box center [785, 24] width 219 height 29
click at [669, 22] on div "Level Test Listening Ok Submit" at bounding box center [527, 25] width 920 height 32
click at [935, 28] on icon "button" at bounding box center [937, 24] width 15 height 15
click at [465, 354] on img at bounding box center [526, 324] width 431 height 229
click at [399, 308] on img at bounding box center [526, 324] width 431 height 229
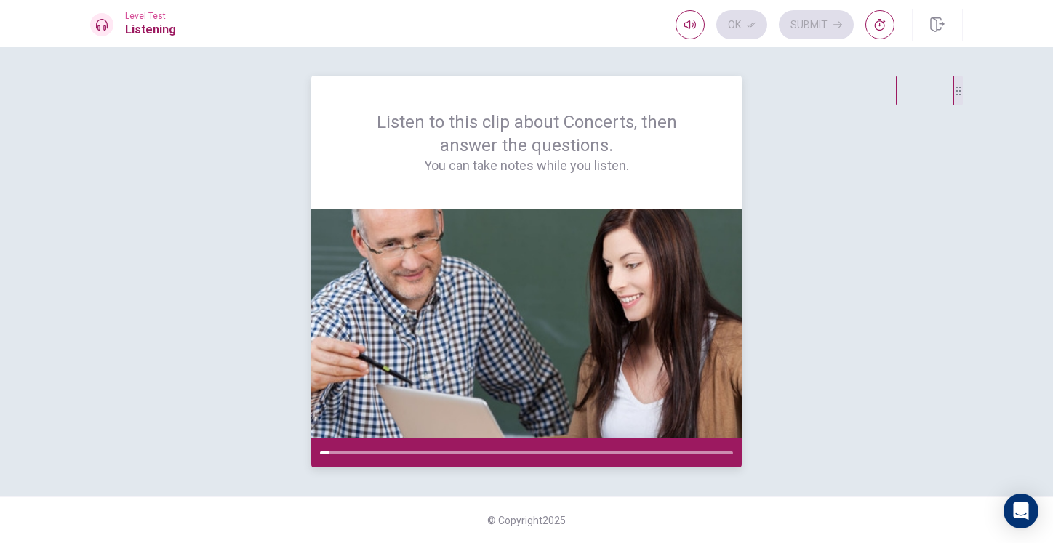
click at [314, 450] on div at bounding box center [526, 453] width 431 height 29
click at [816, 23] on div "Ok Submit" at bounding box center [785, 24] width 219 height 29
click at [946, 21] on button "button" at bounding box center [937, 25] width 51 height 32
